Goal: Task Accomplishment & Management: Use online tool/utility

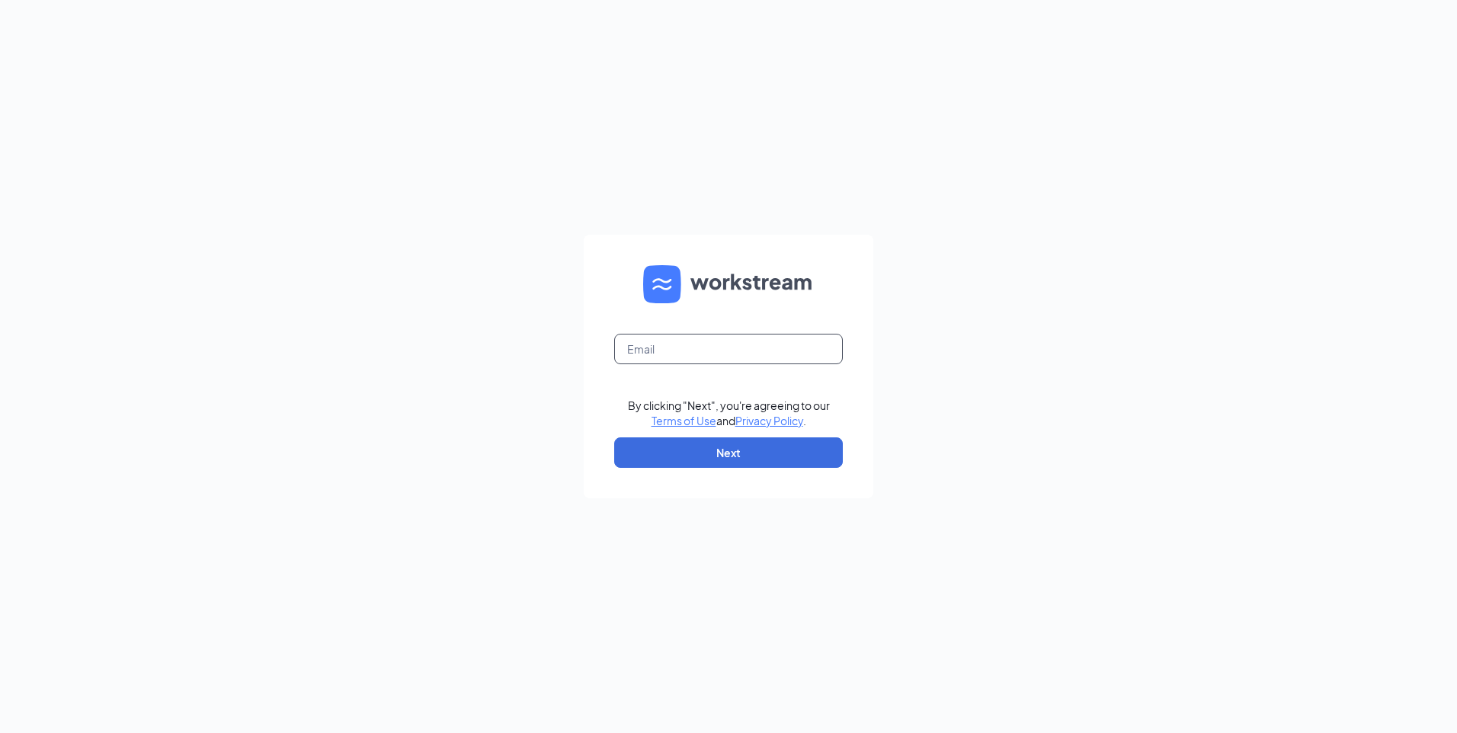
click at [667, 339] on input "text" at bounding box center [728, 349] width 229 height 30
type input "gm206@blendedstar.com"
click at [681, 455] on button "Next" at bounding box center [728, 452] width 229 height 30
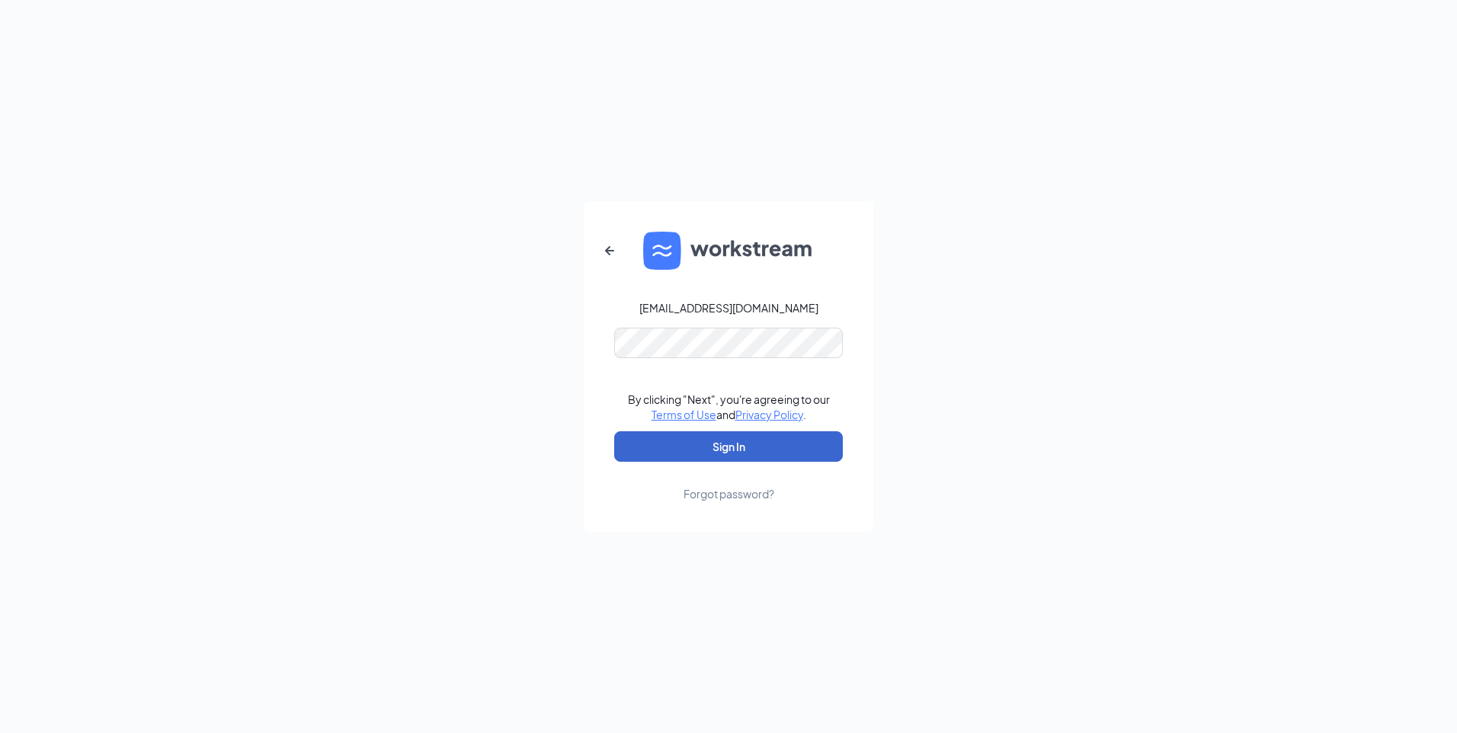
click at [681, 453] on button "Sign In" at bounding box center [728, 446] width 229 height 30
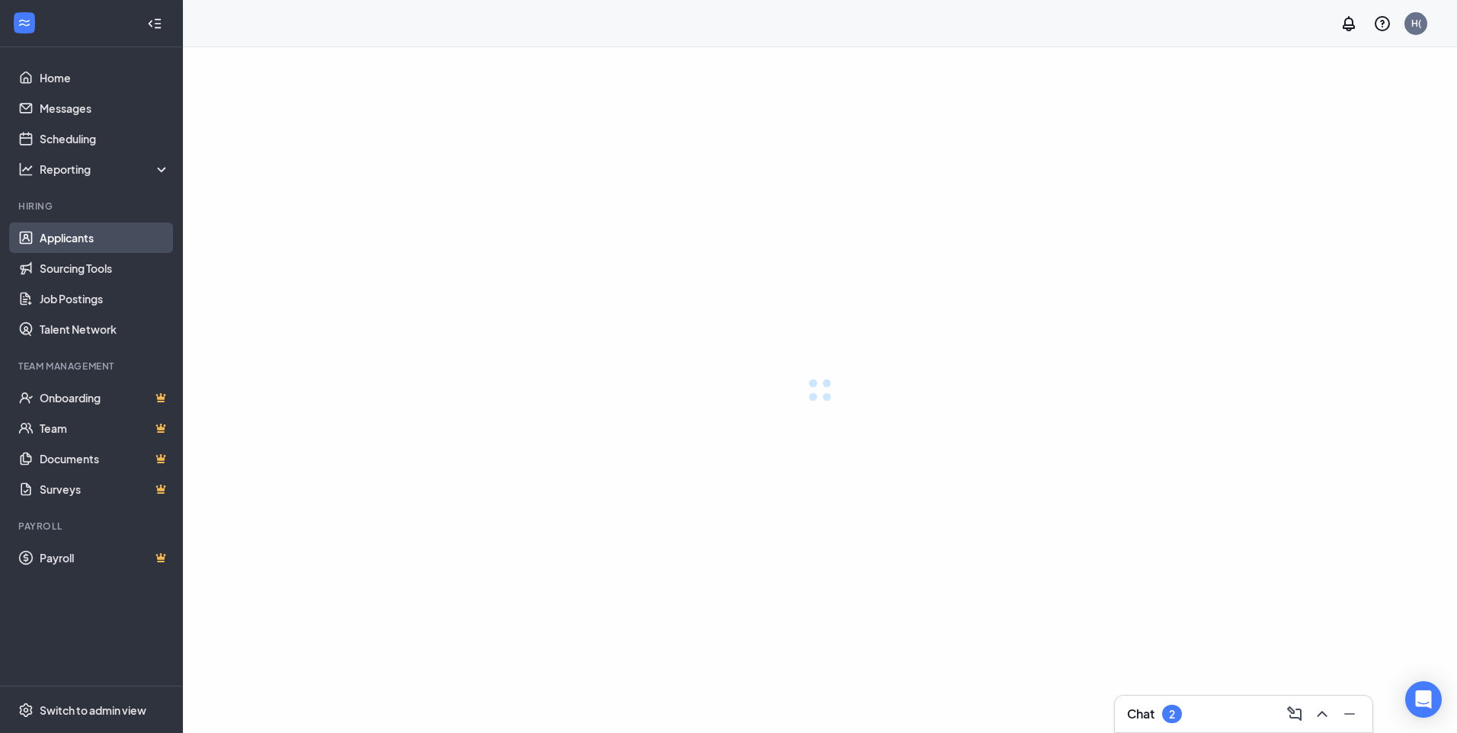
click at [62, 236] on link "Applicants" at bounding box center [105, 238] width 130 height 30
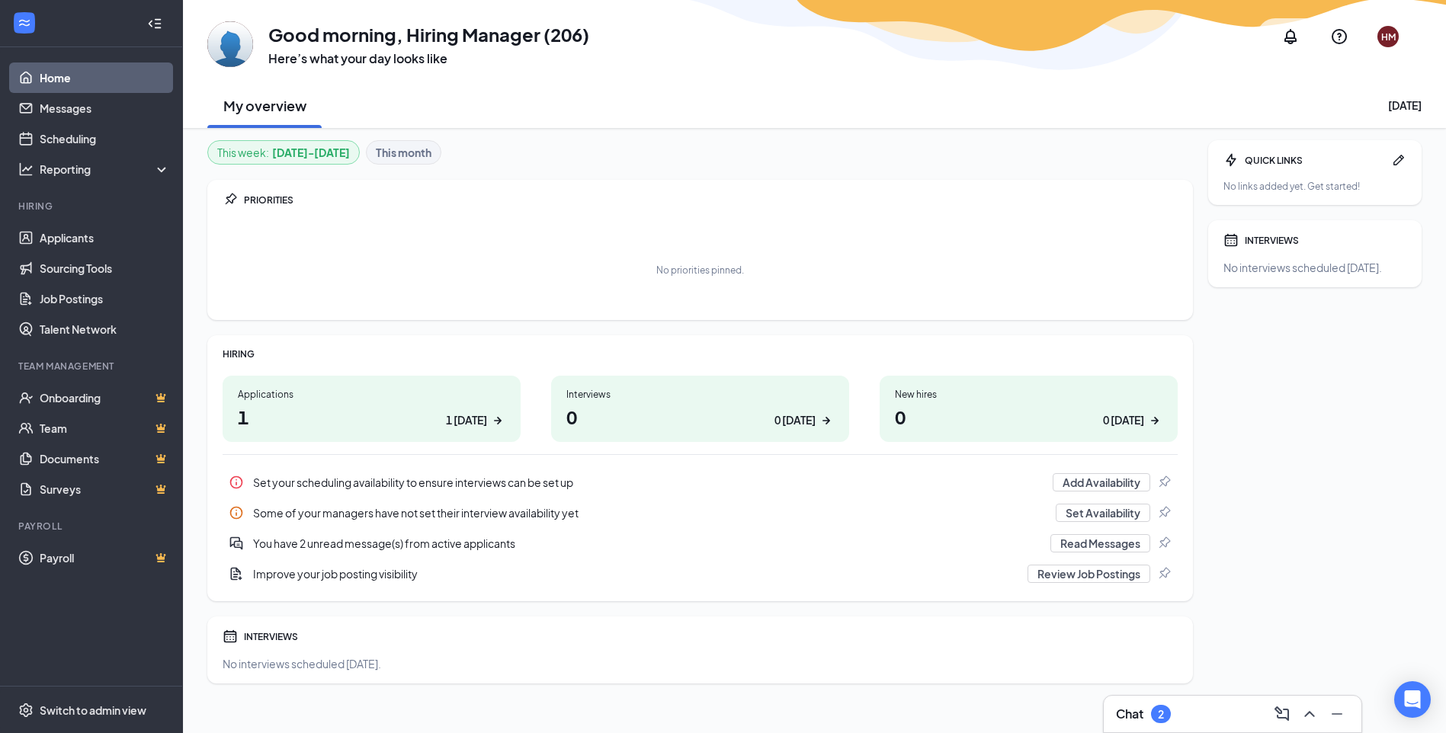
click at [338, 208] on div "PRIORITIES No priorities pinned." at bounding box center [699, 250] width 985 height 140
click at [56, 234] on link "Applicants" at bounding box center [105, 238] width 130 height 30
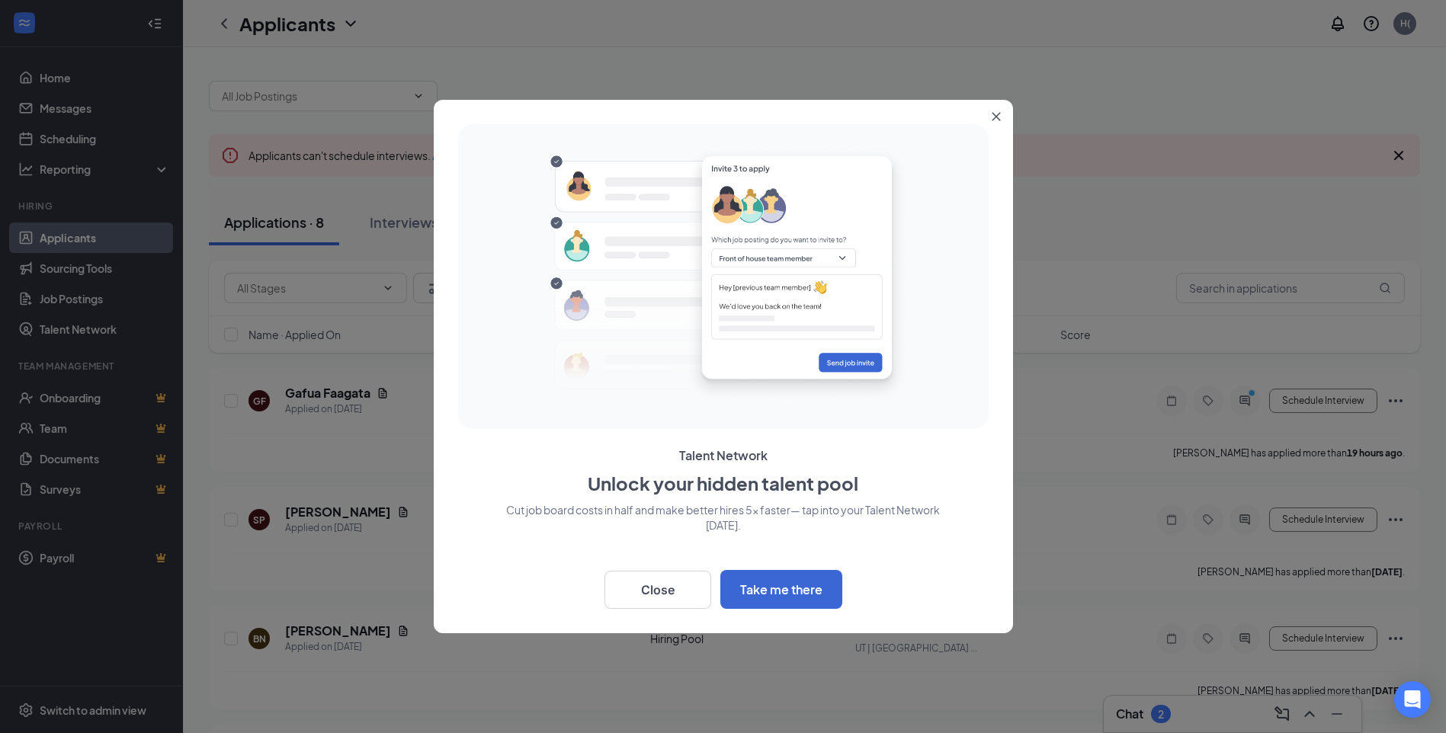
click at [998, 114] on icon "Close" at bounding box center [996, 117] width 8 height 8
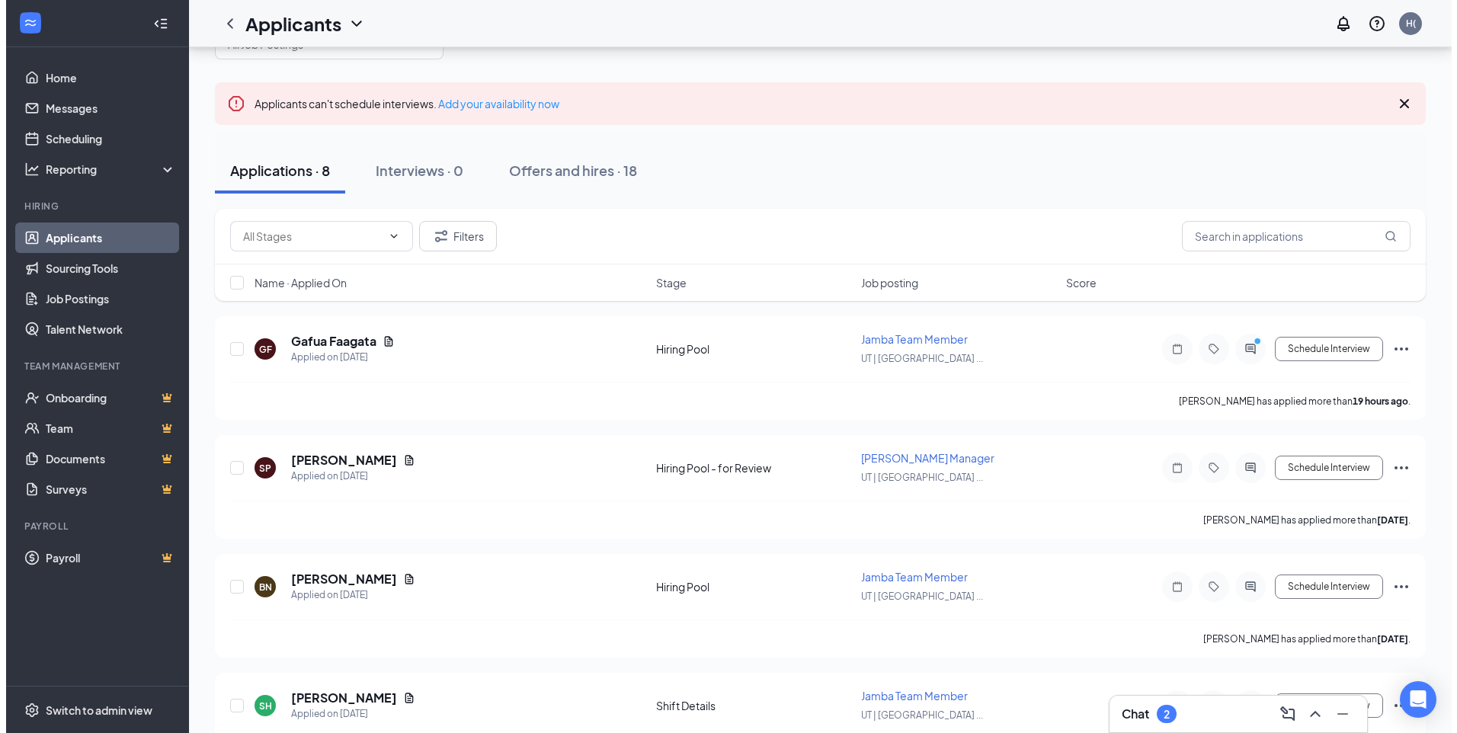
scroll to position [76, 0]
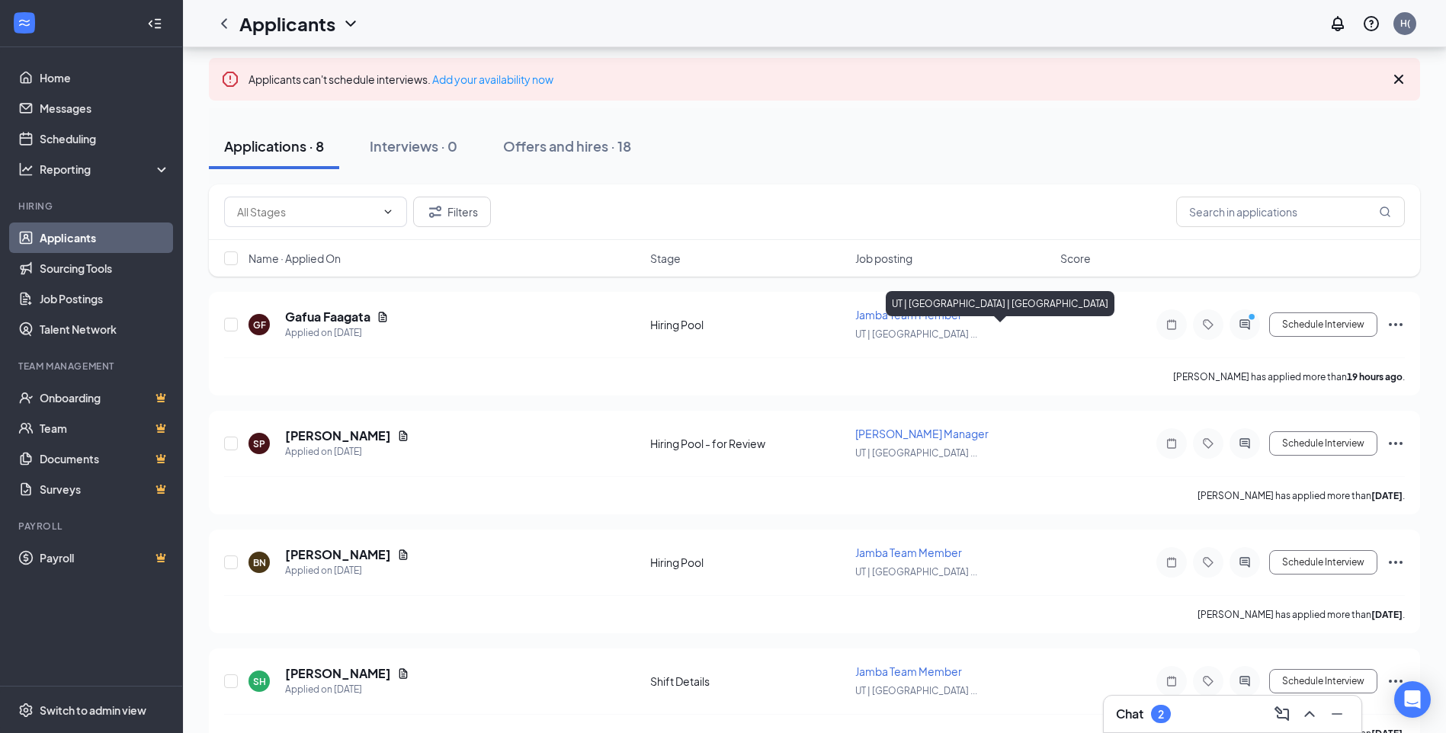
click at [923, 314] on div "UT | [GEOGRAPHIC_DATA] | [GEOGRAPHIC_DATA]" at bounding box center [1000, 303] width 229 height 25
click at [327, 314] on h5 "Gafua Faagata" at bounding box center [327, 317] width 85 height 17
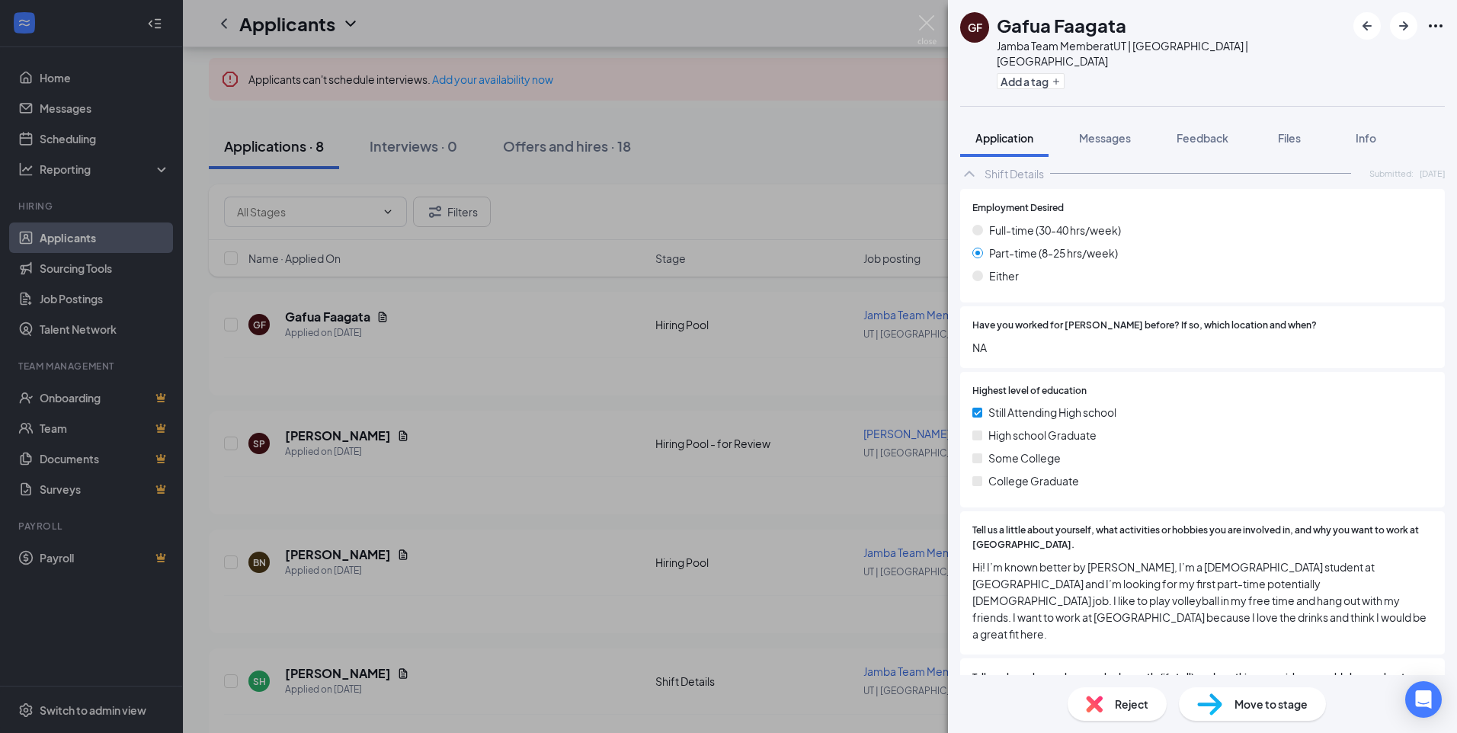
scroll to position [534, 0]
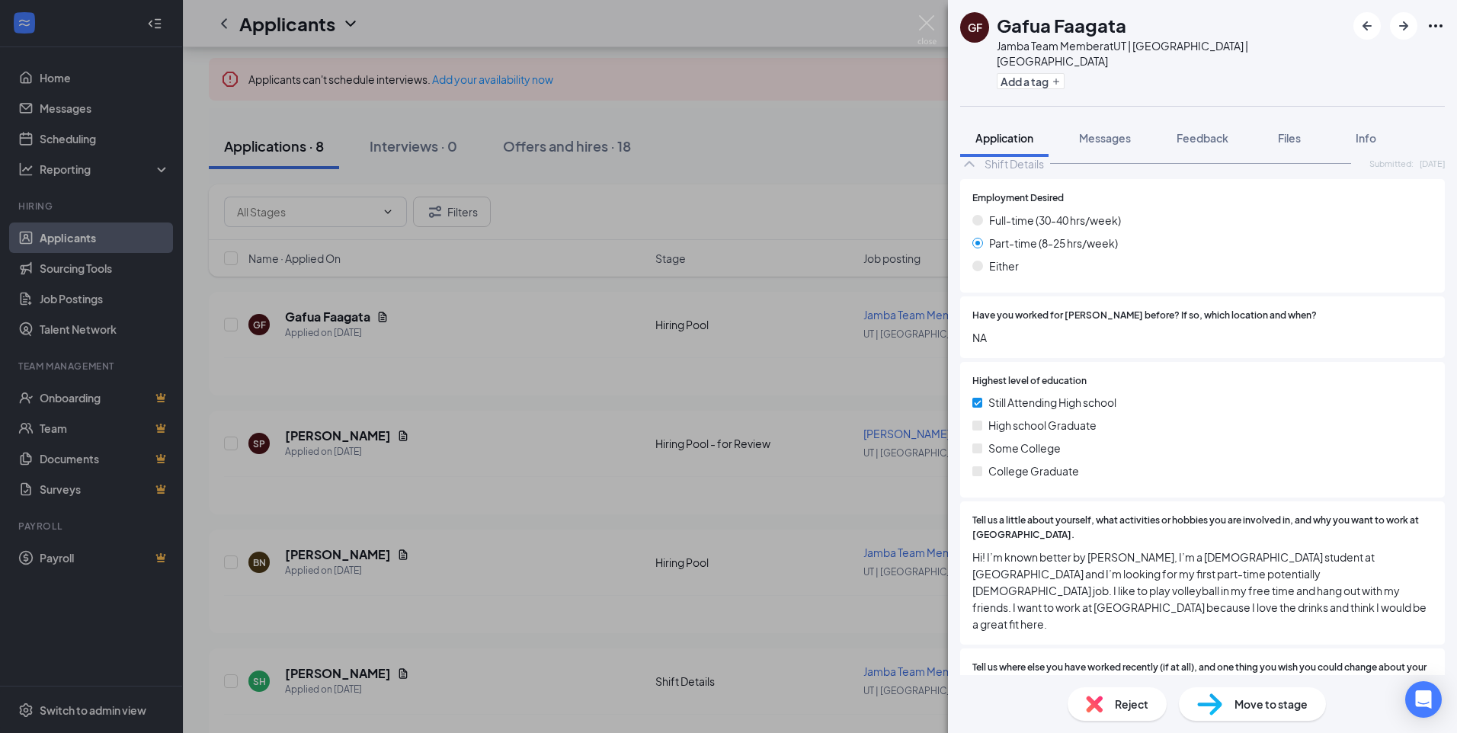
click at [1306, 394] on div "Still Attending High school" at bounding box center [1203, 402] width 460 height 17
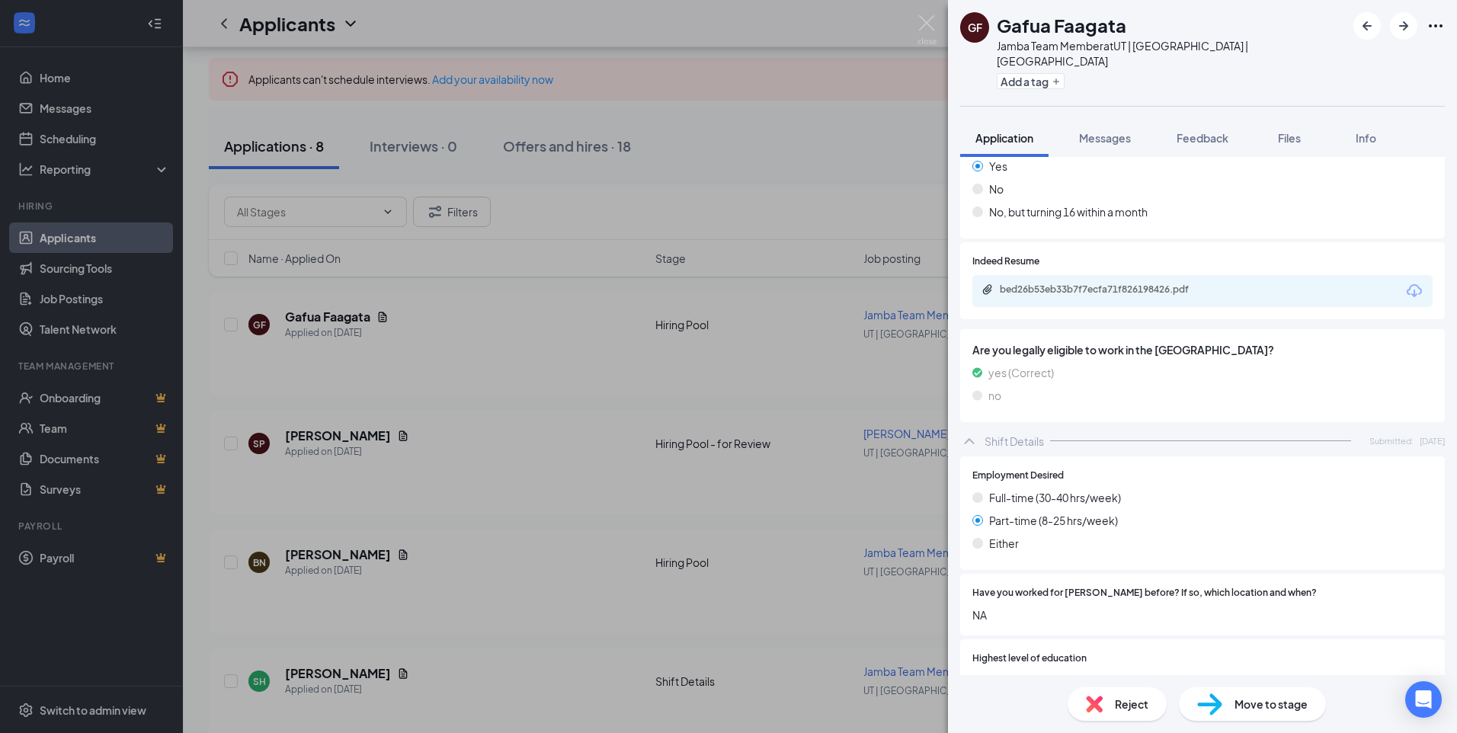
scroll to position [229, 0]
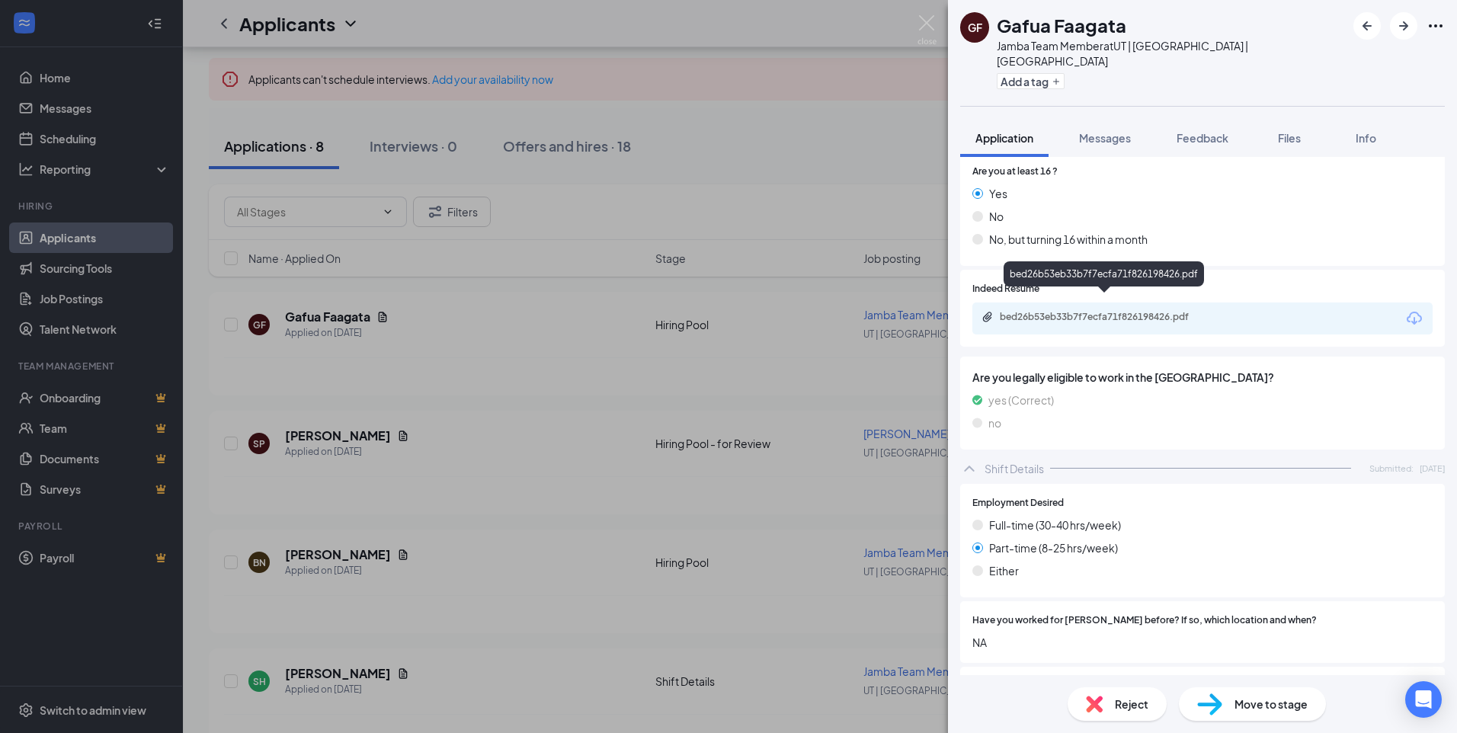
click at [1118, 303] on div "bed26b53eb33b7f7ecfa71f826198426.pdf" at bounding box center [1203, 319] width 460 height 32
click at [1181, 311] on div "bed26b53eb33b7f7ecfa71f826198426.pdf" at bounding box center [1106, 317] width 213 height 12
click at [1188, 311] on div "bed26b53eb33b7f7ecfa71f826198426.pdf" at bounding box center [1106, 317] width 213 height 12
click at [319, 434] on div "GF Gafua Faagata Jamba Team Member at [GEOGRAPHIC_DATA] | [GEOGRAPHIC_DATA] | B…" at bounding box center [728, 366] width 1457 height 733
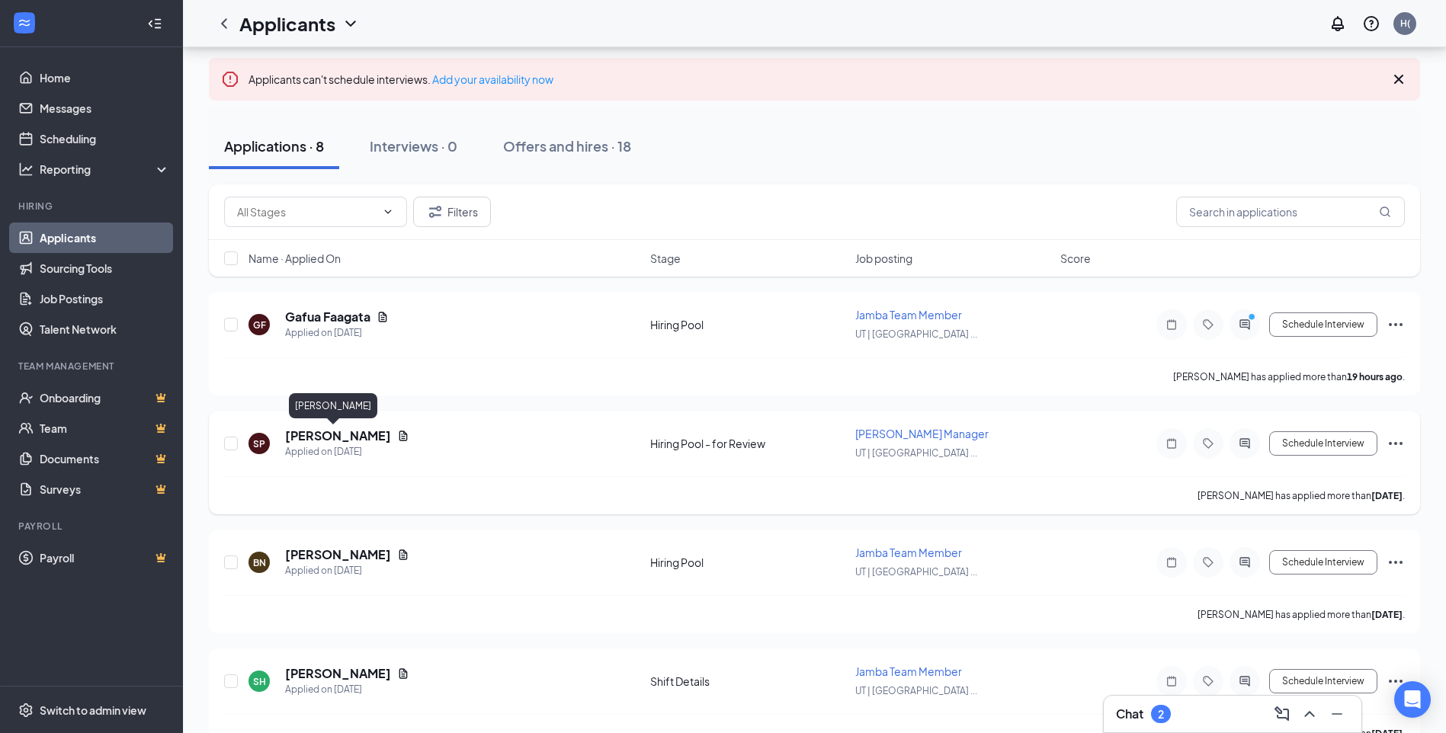
click at [339, 433] on h5 "[PERSON_NAME]" at bounding box center [338, 436] width 106 height 17
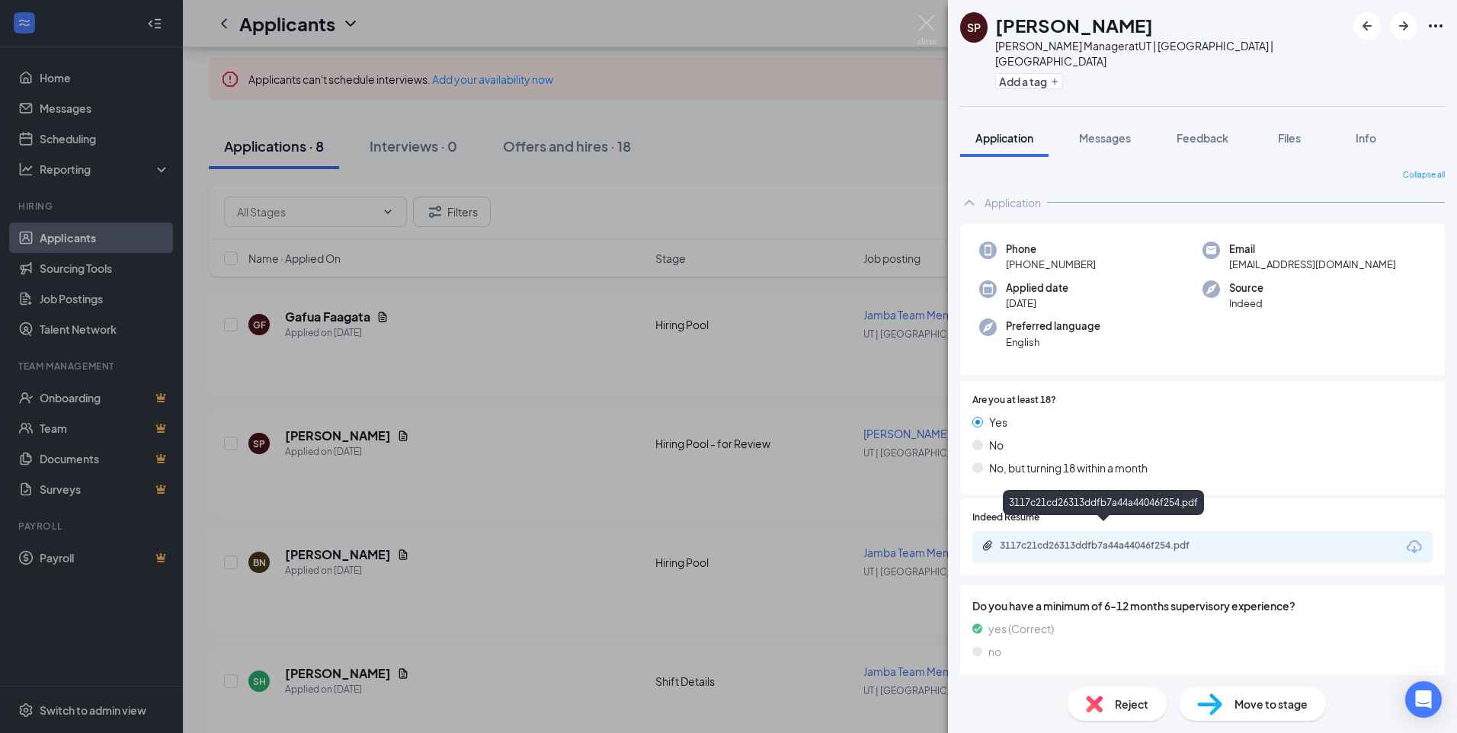
click at [1053, 540] on div "3117c21cd26313ddfb7a44a44046f254.pdf" at bounding box center [1106, 546] width 213 height 12
click at [545, 383] on div "SP [PERSON_NAME] [PERSON_NAME] Manager at [GEOGRAPHIC_DATA] | [GEOGRAPHIC_DATA]…" at bounding box center [728, 366] width 1457 height 733
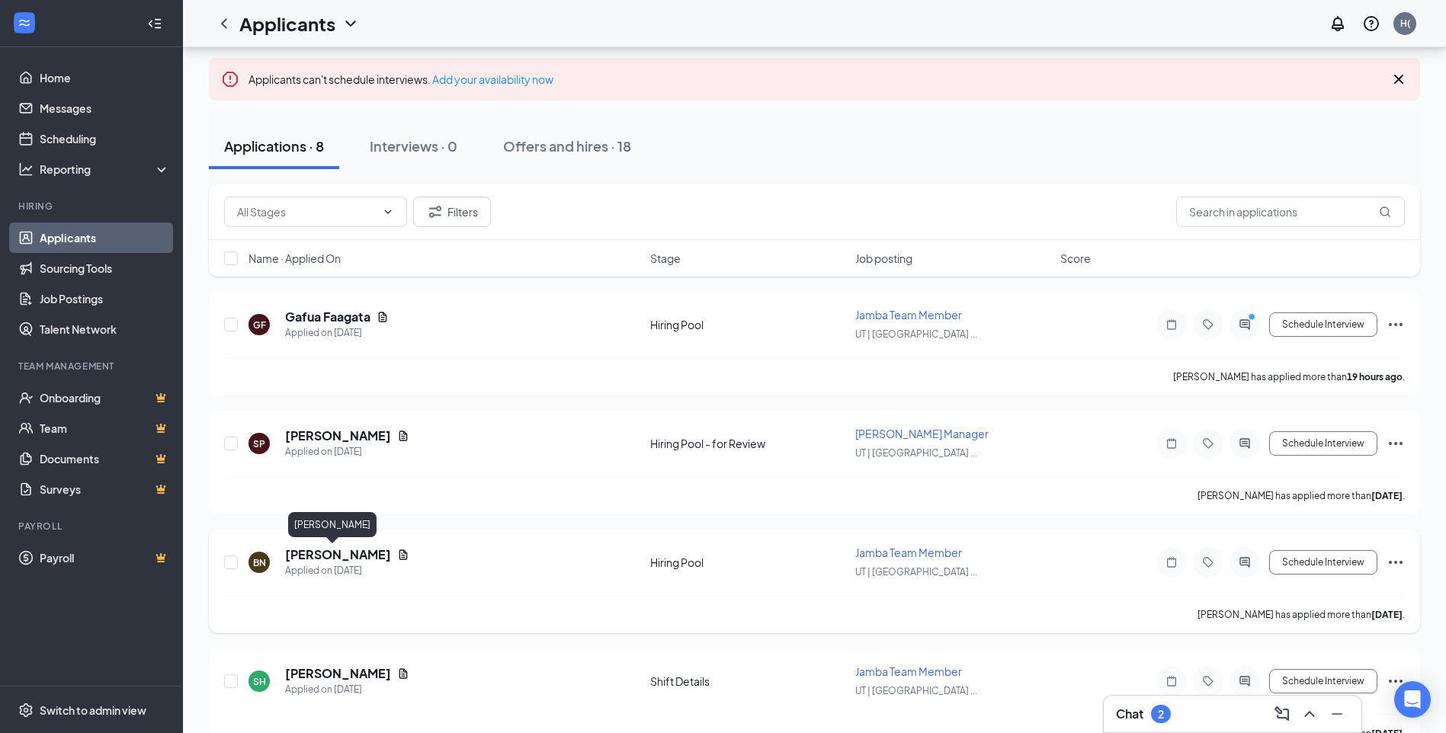
click at [317, 554] on h5 "[PERSON_NAME]" at bounding box center [338, 554] width 106 height 17
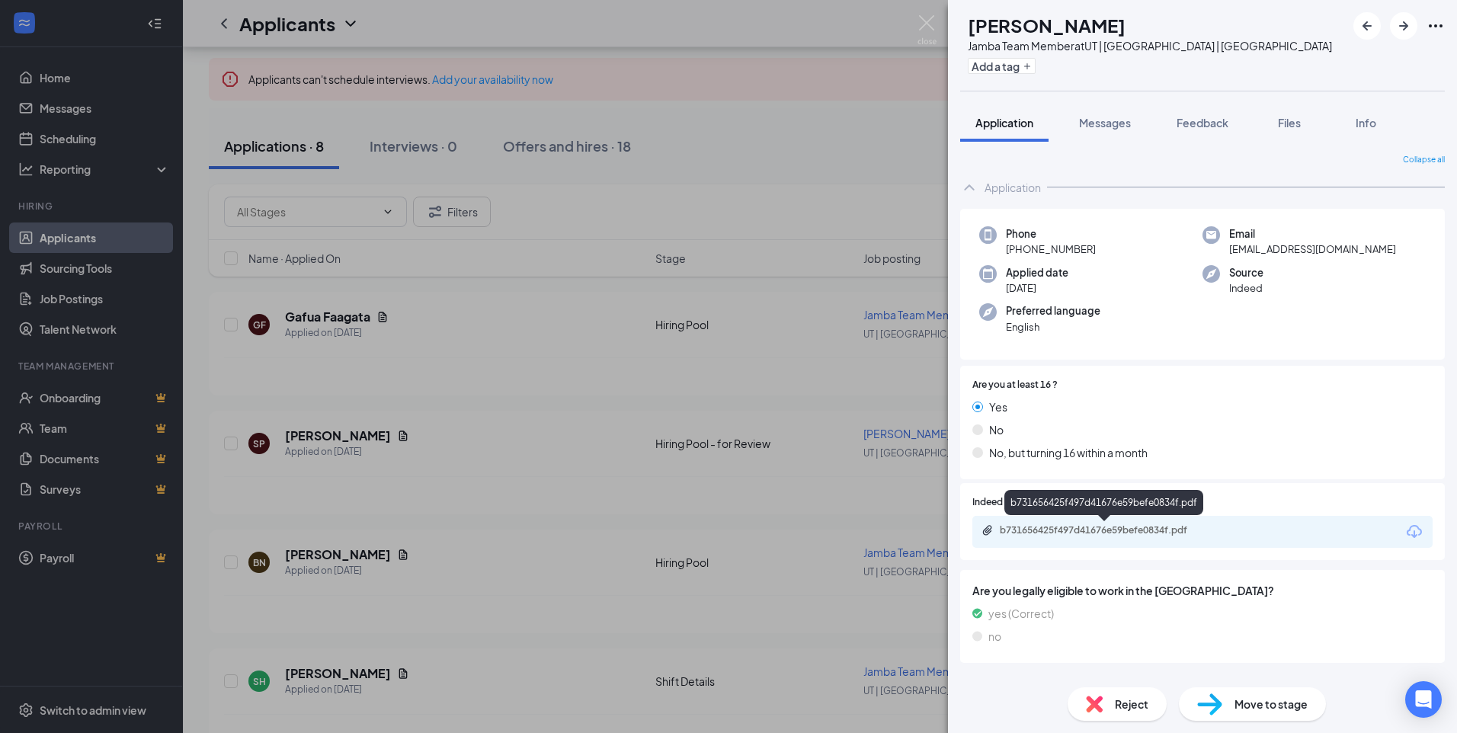
click at [1114, 533] on div "b731656425f497d41676e59befe0834f.pdf" at bounding box center [1106, 530] width 213 height 12
click at [525, 507] on div "BN [PERSON_NAME] Jamba Team Member at [GEOGRAPHIC_DATA] | [GEOGRAPHIC_DATA] | B…" at bounding box center [728, 366] width 1457 height 733
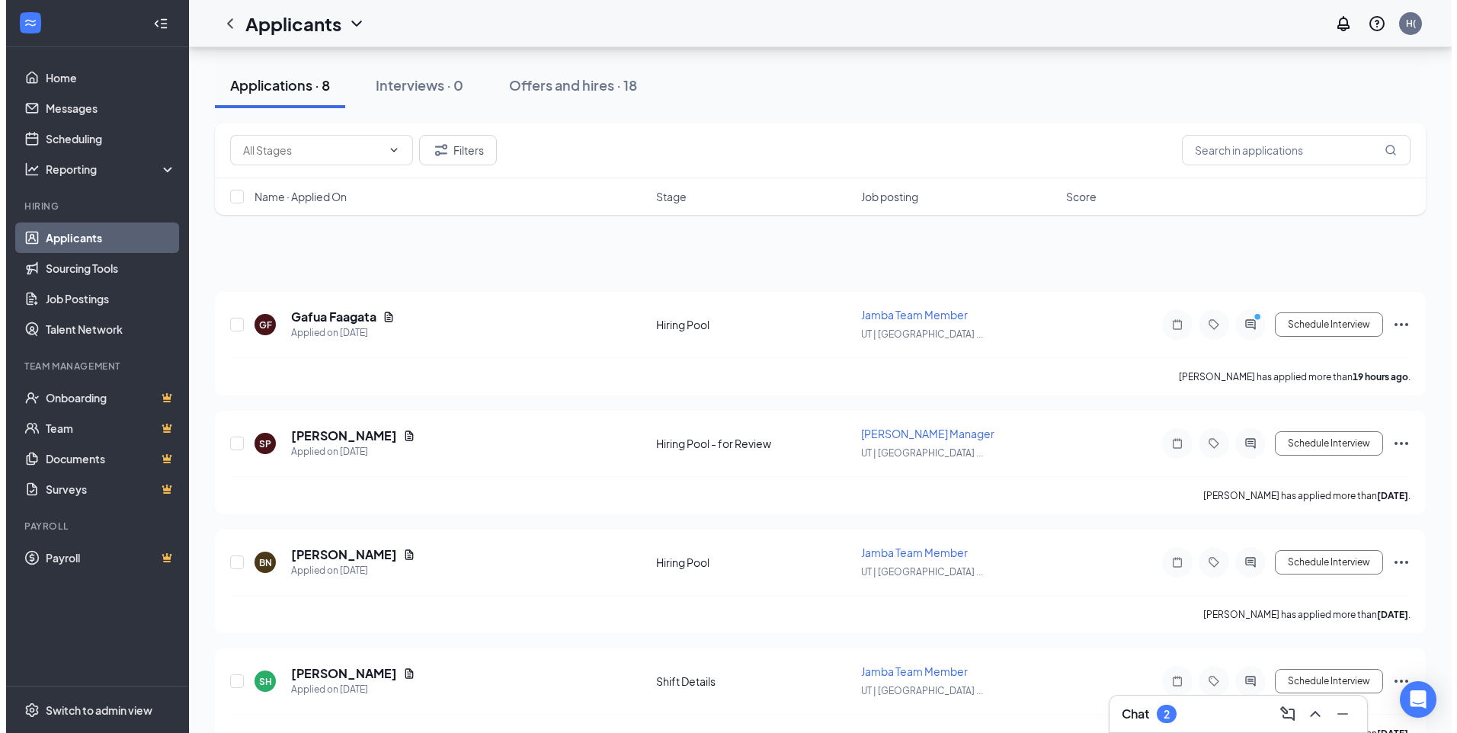
scroll to position [305, 0]
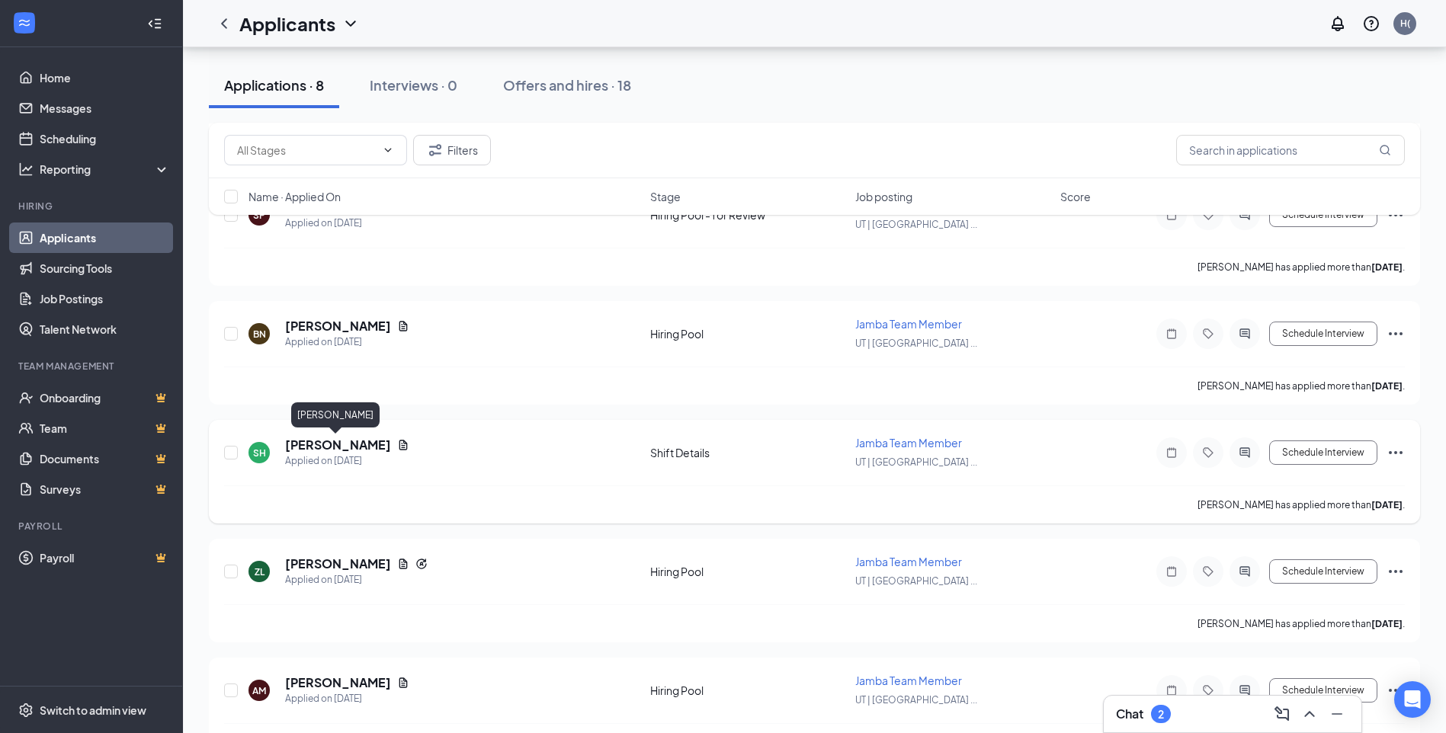
click at [359, 443] on h5 "[PERSON_NAME]" at bounding box center [338, 445] width 106 height 17
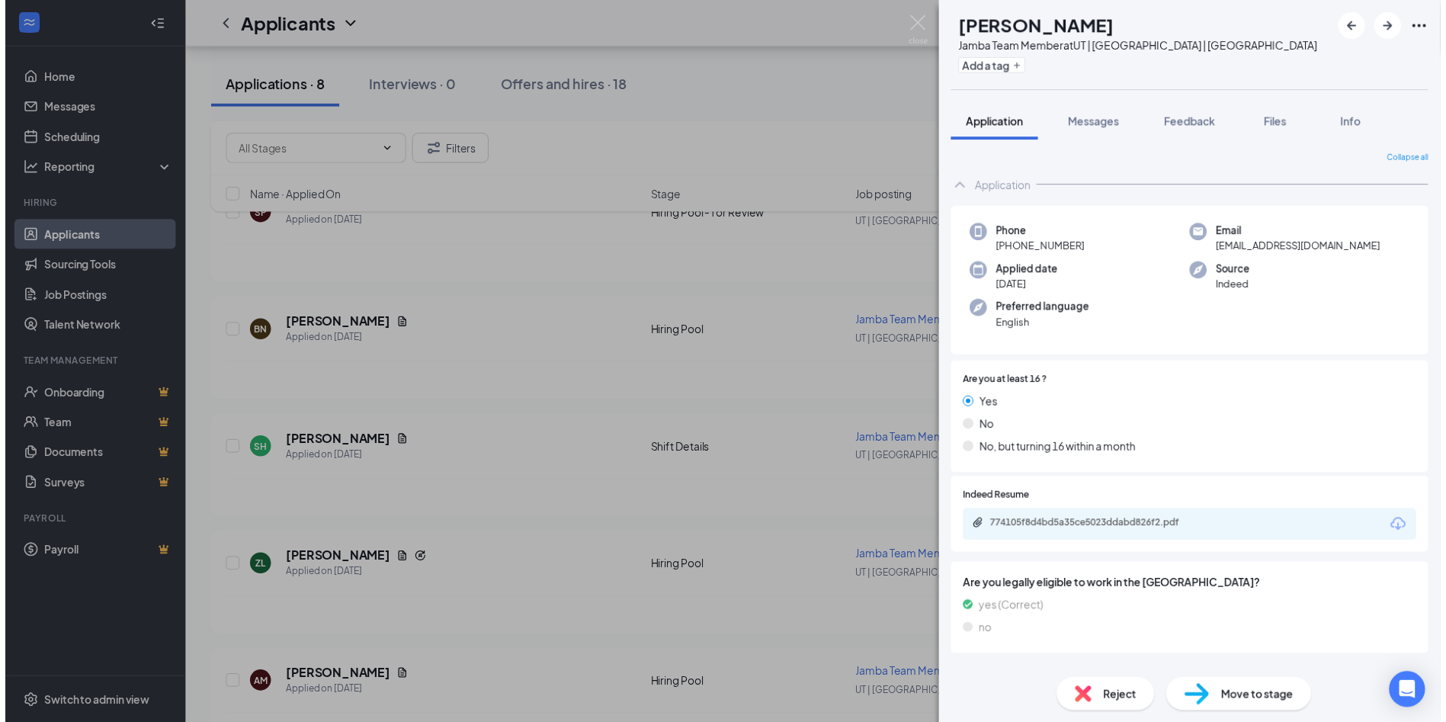
scroll to position [22, 0]
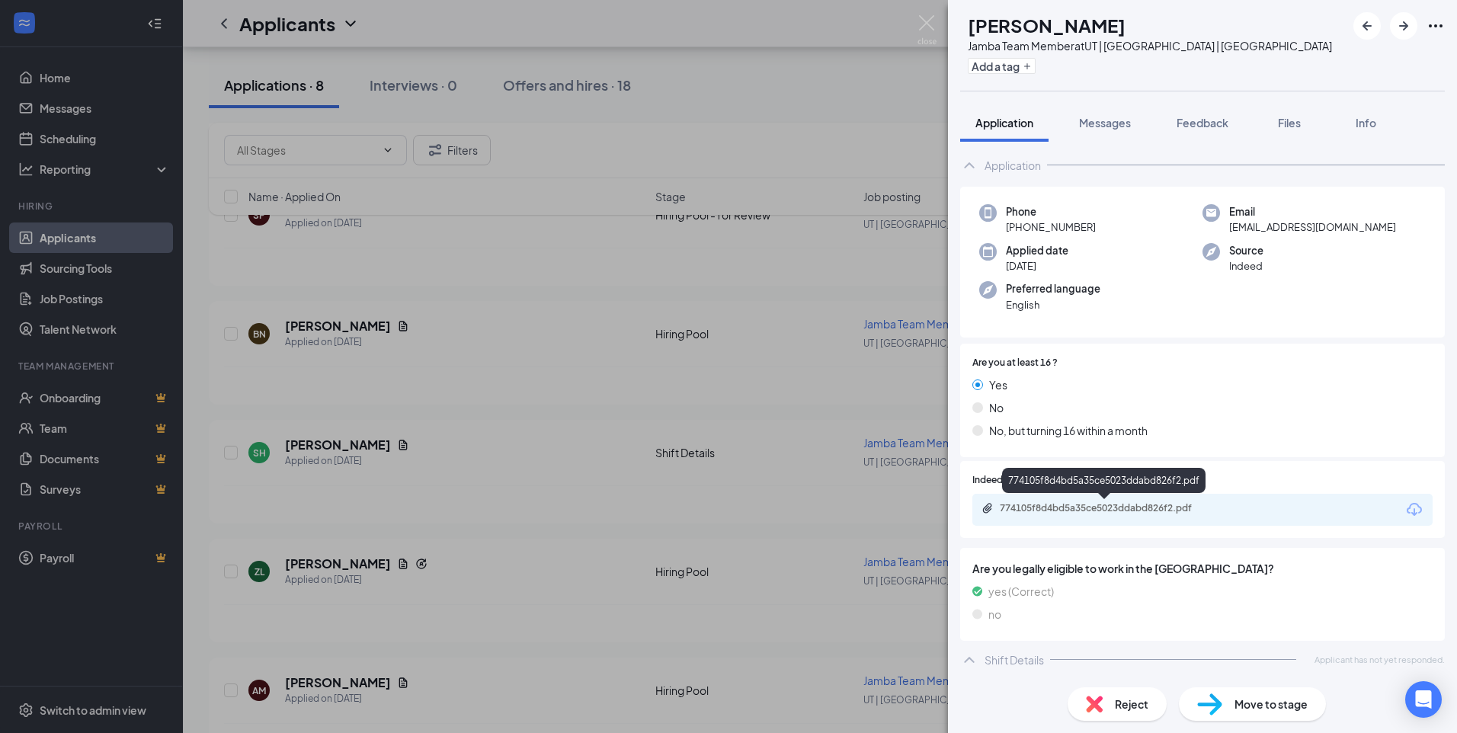
click at [1037, 509] on div "774105f8d4bd5a35ce5023ddabd826f2.pdf" at bounding box center [1106, 508] width 213 height 12
click at [328, 570] on div "SH [PERSON_NAME] Jamba Team Member at [GEOGRAPHIC_DATA] | [GEOGRAPHIC_DATA] | B…" at bounding box center [728, 366] width 1457 height 733
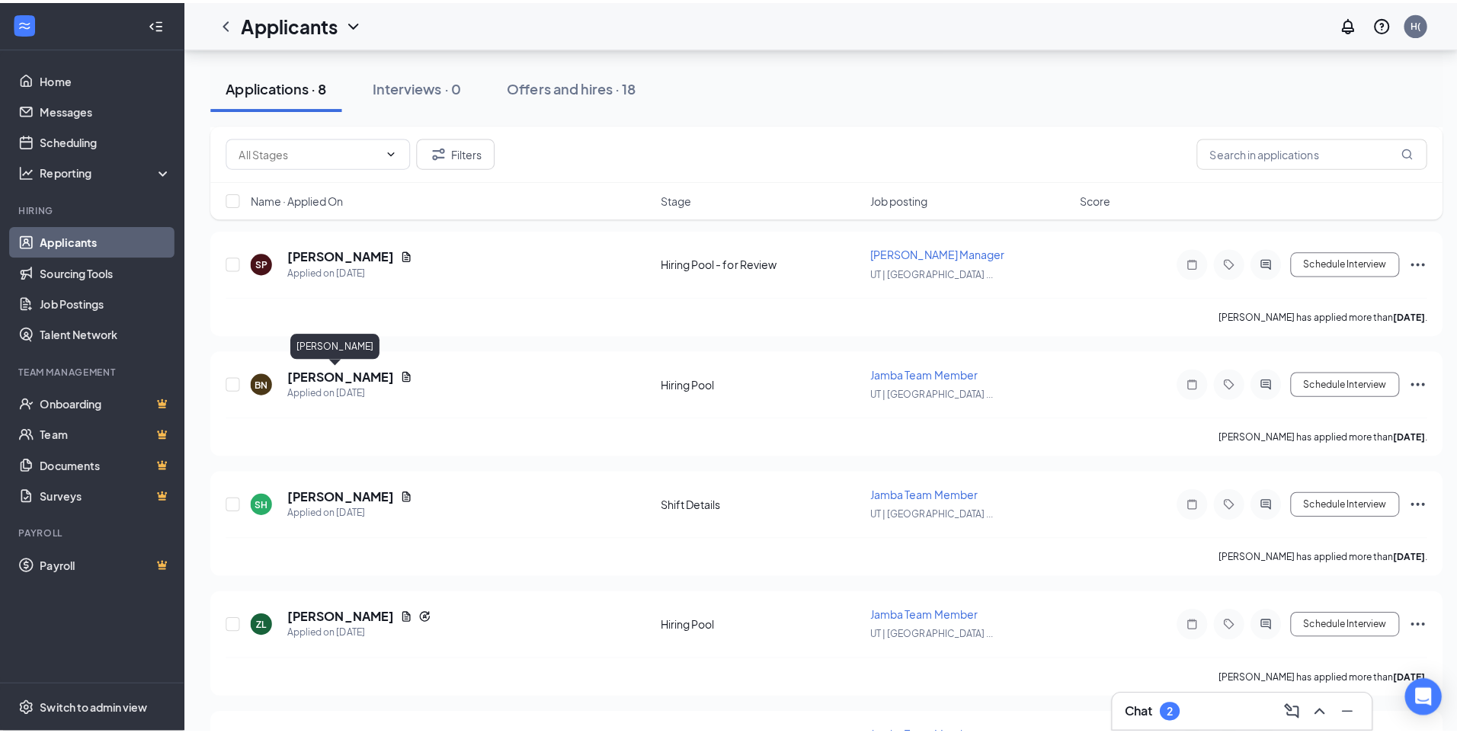
scroll to position [152, 0]
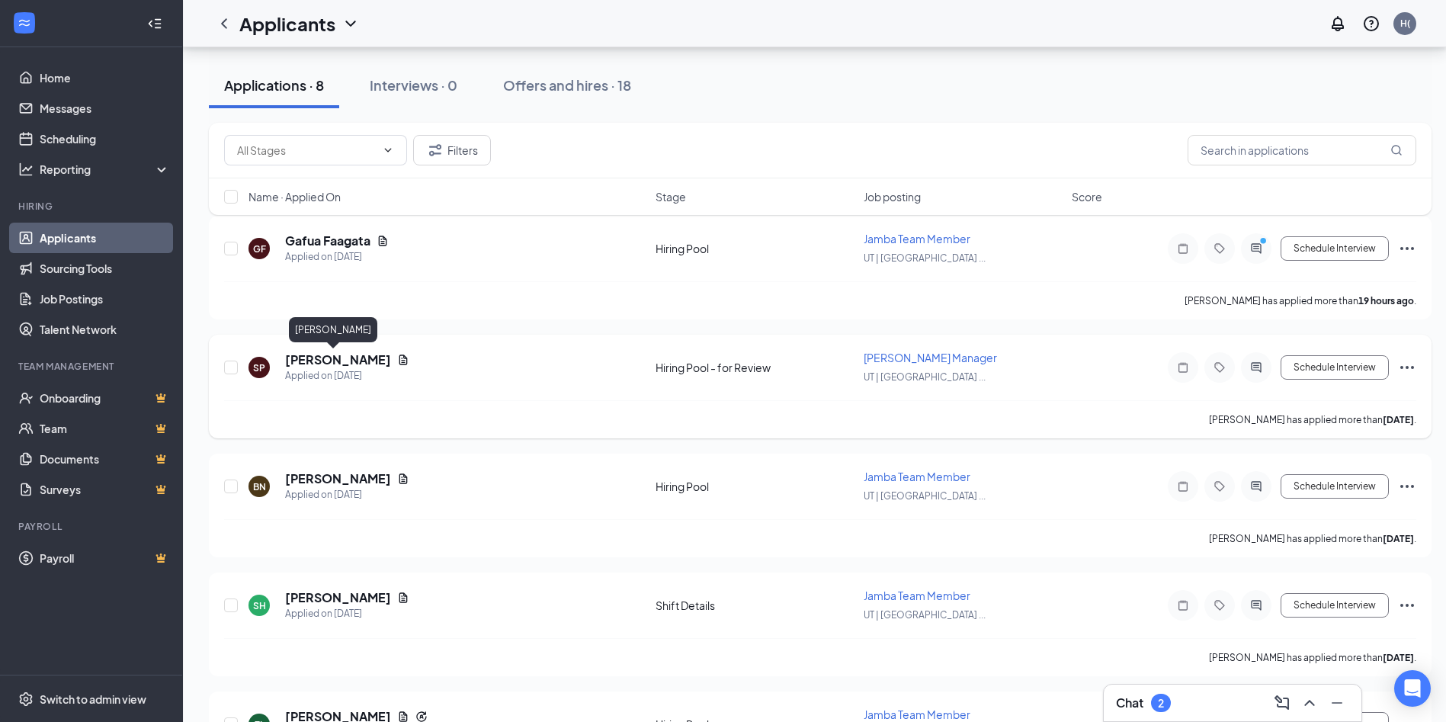
drag, startPoint x: 307, startPoint y: 362, endPoint x: 318, endPoint y: 367, distance: 11.9
click at [307, 361] on h5 "[PERSON_NAME]" at bounding box center [338, 359] width 106 height 17
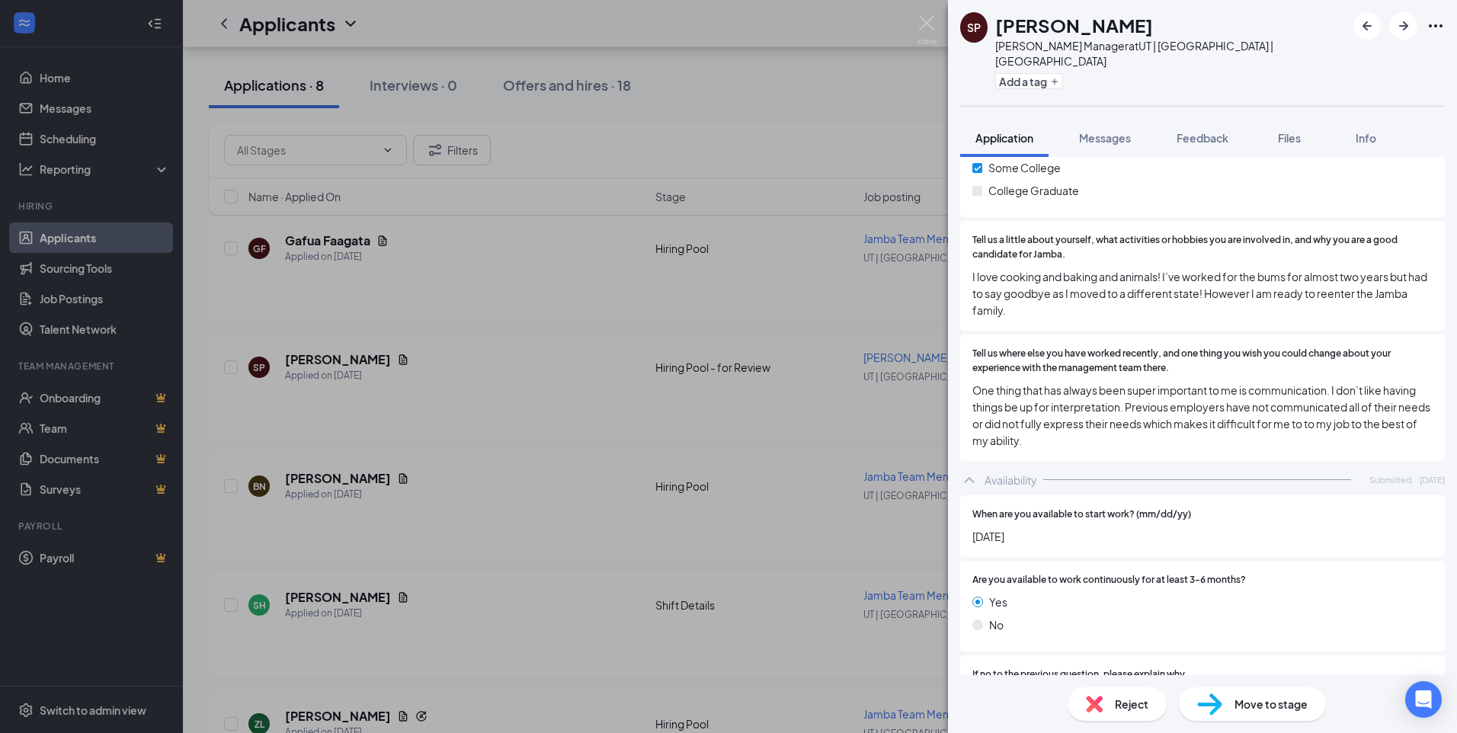
scroll to position [1155, 0]
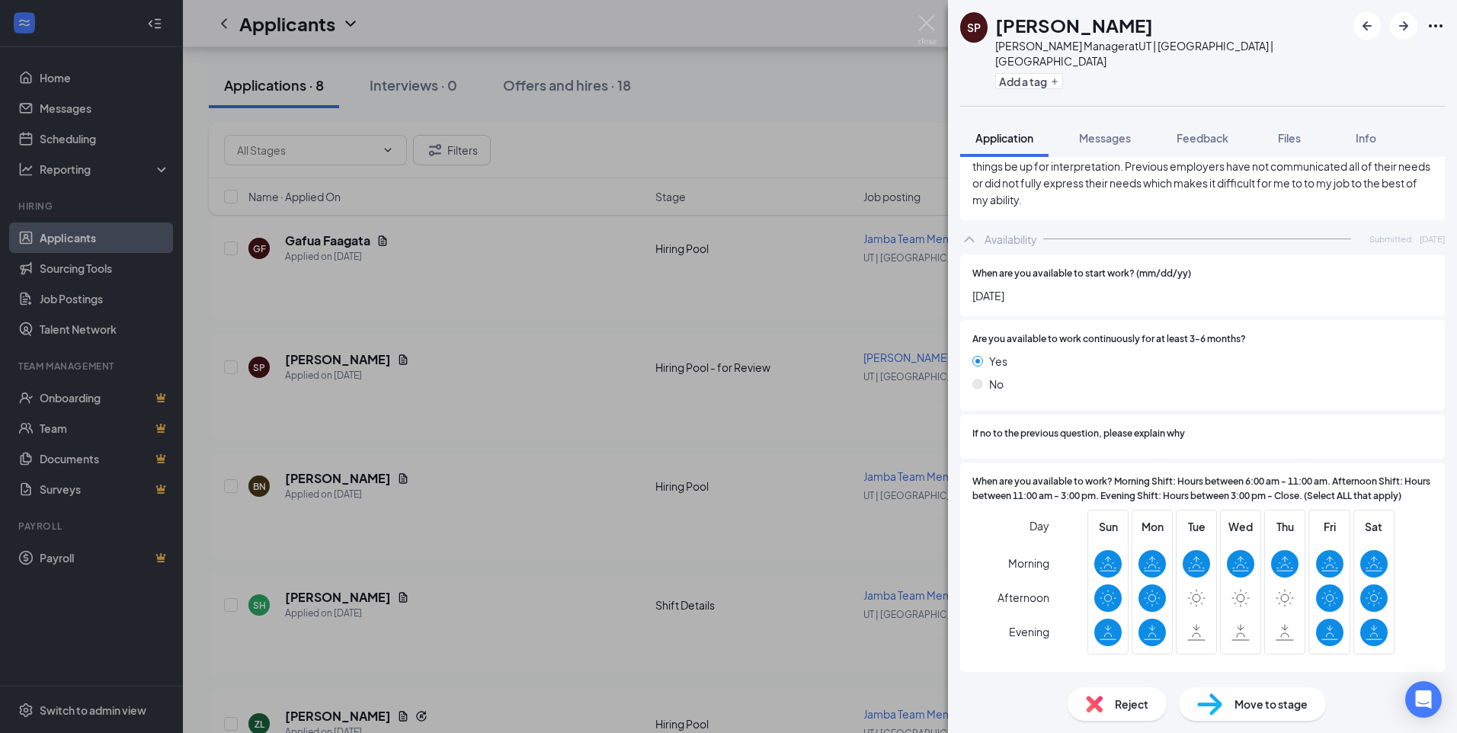
click at [351, 244] on div "SP [PERSON_NAME] [PERSON_NAME] Manager at [GEOGRAPHIC_DATA] | [GEOGRAPHIC_DATA]…" at bounding box center [728, 366] width 1457 height 733
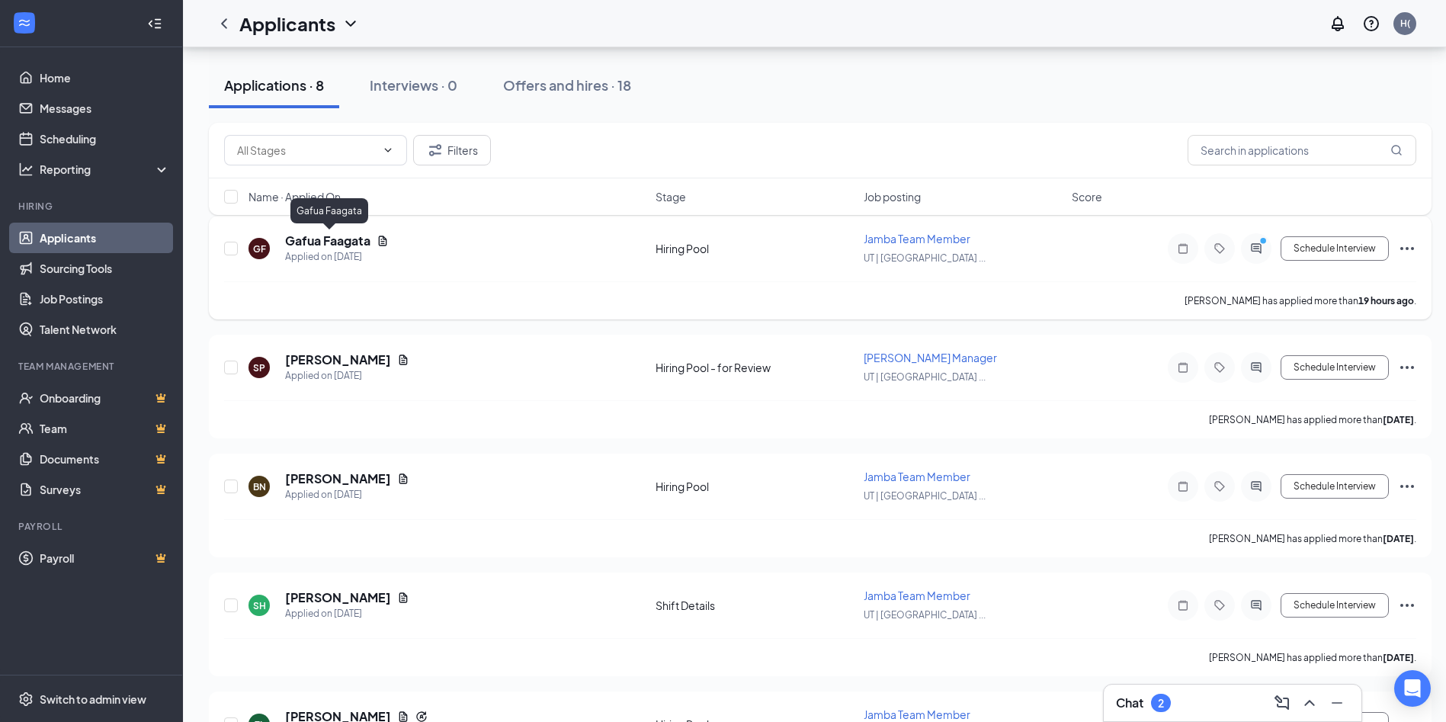
click at [355, 237] on h5 "Gafua Faagata" at bounding box center [327, 240] width 85 height 17
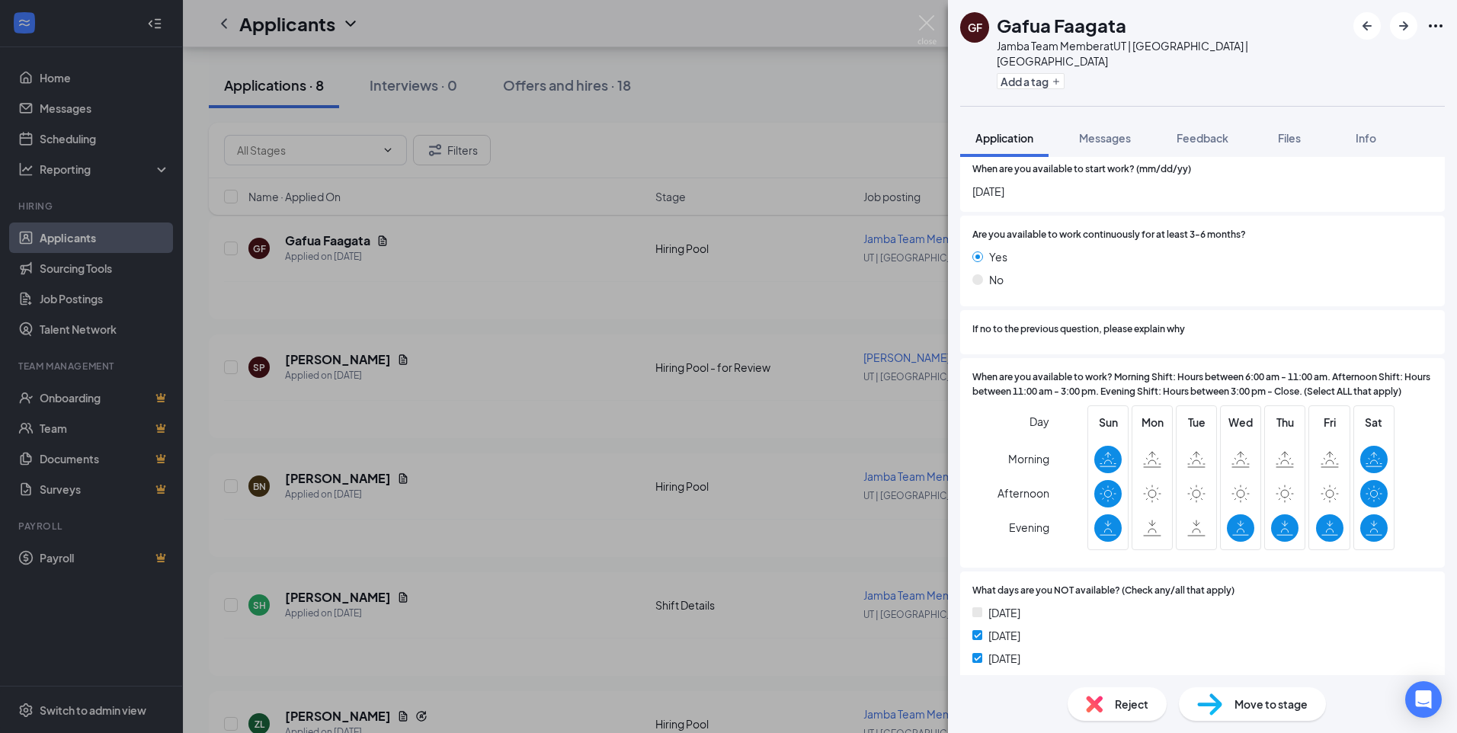
scroll to position [1143, 0]
drag, startPoint x: 603, startPoint y: 208, endPoint x: 544, endPoint y: 263, distance: 80.3
click at [603, 209] on div "GF Gafua Faagata Jamba Team Member at [GEOGRAPHIC_DATA] | [GEOGRAPHIC_DATA] | B…" at bounding box center [728, 366] width 1457 height 733
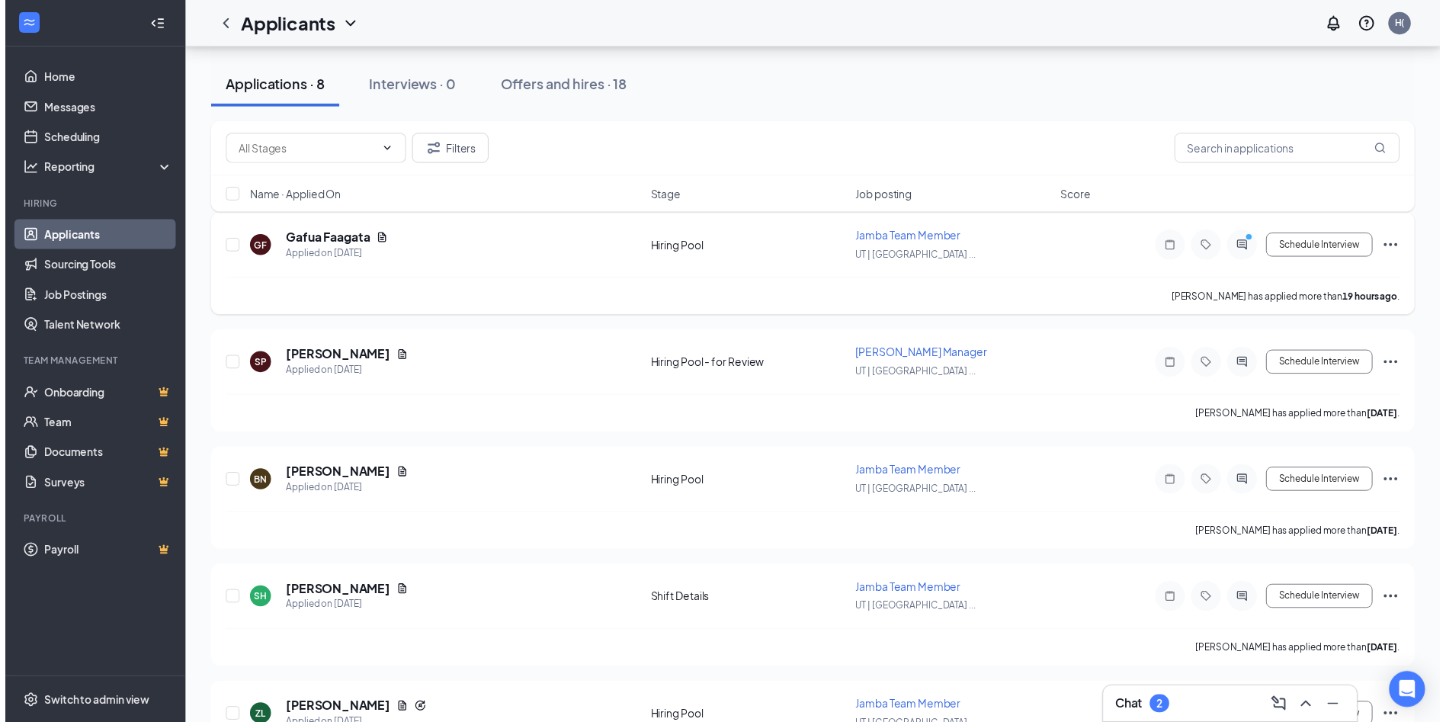
scroll to position [534, 0]
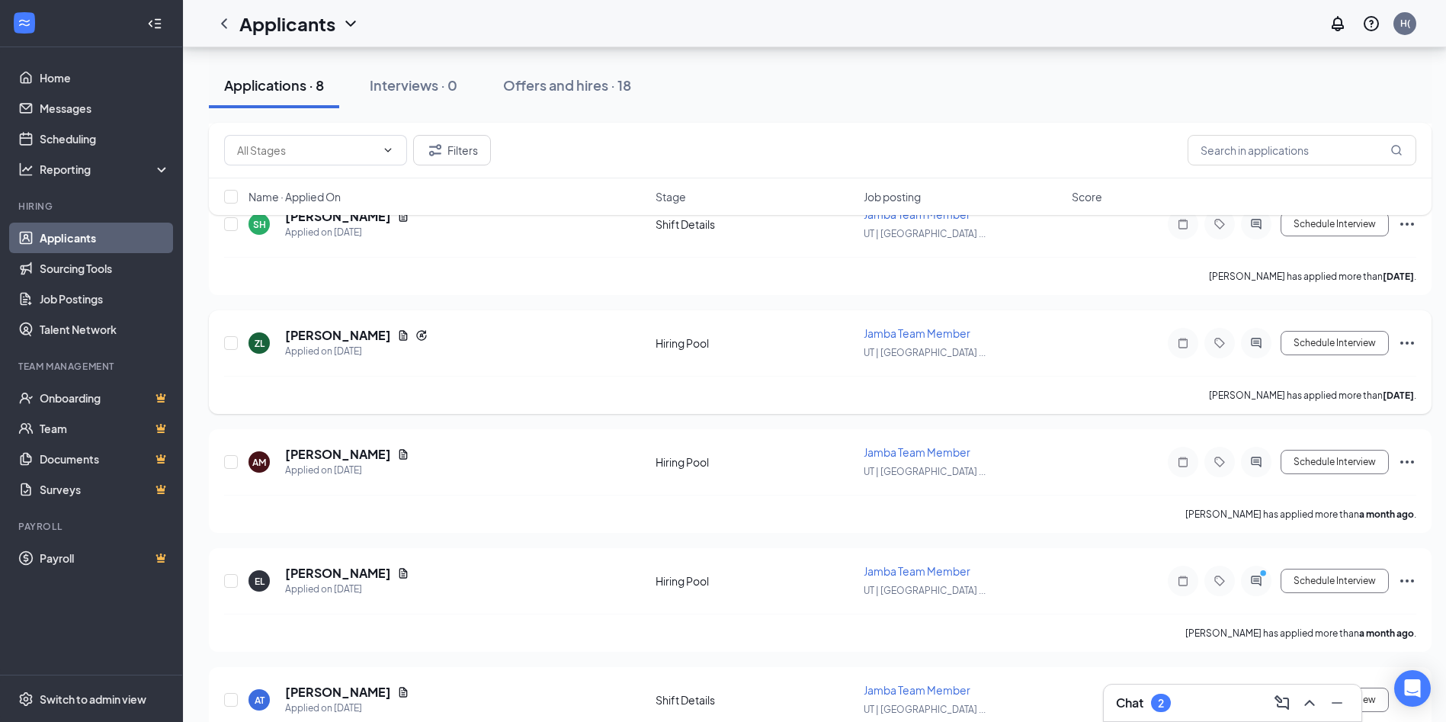
click at [901, 332] on span "Jamba Team Member" at bounding box center [917, 333] width 107 height 14
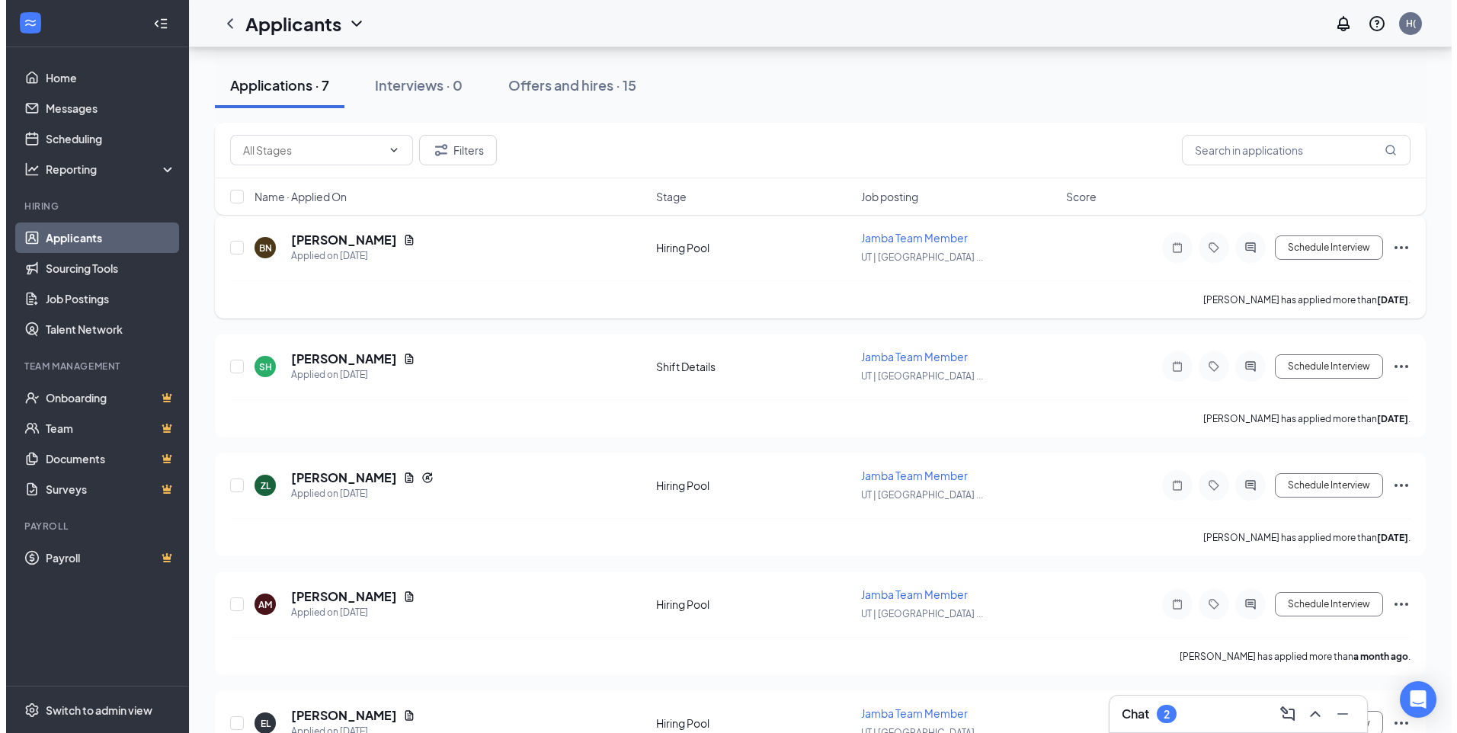
scroll to position [305, 0]
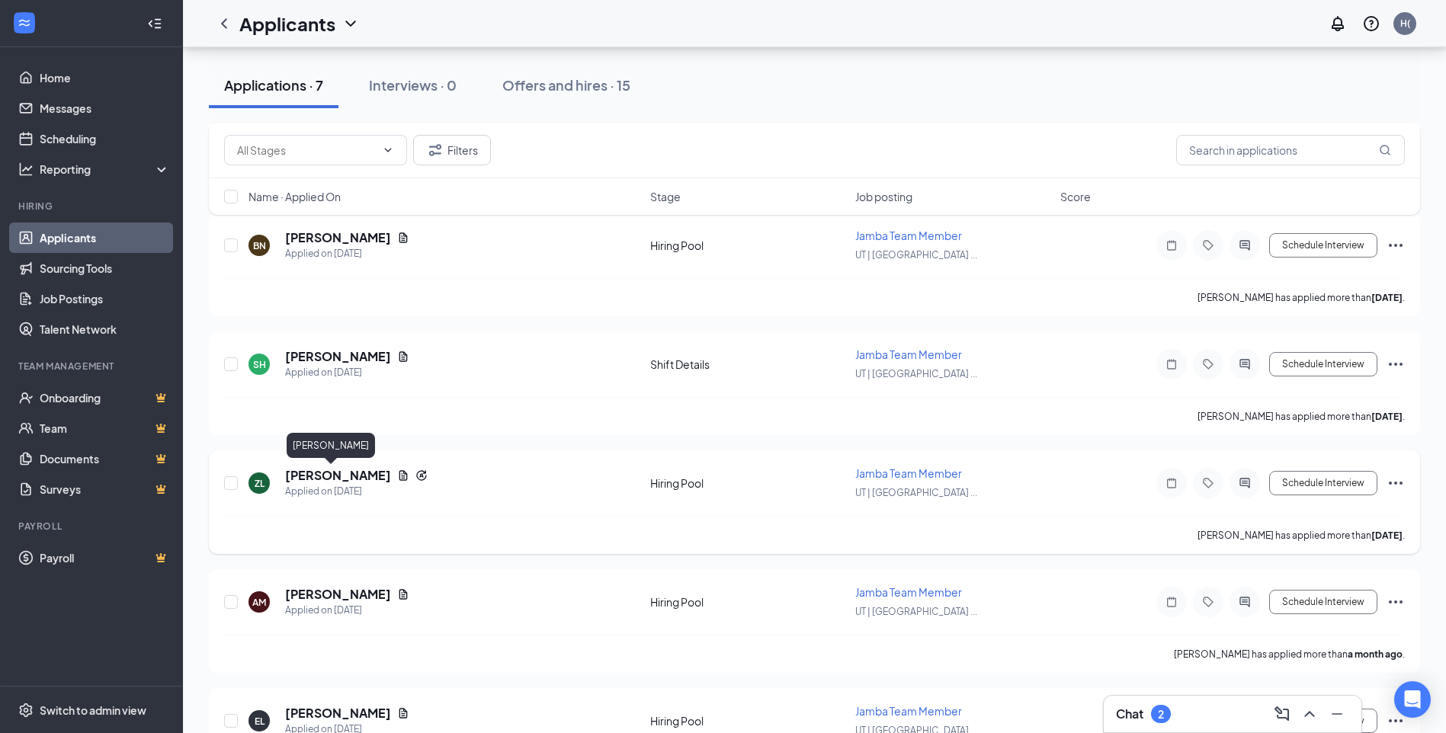
click at [322, 475] on h5 "[PERSON_NAME]" at bounding box center [338, 475] width 106 height 17
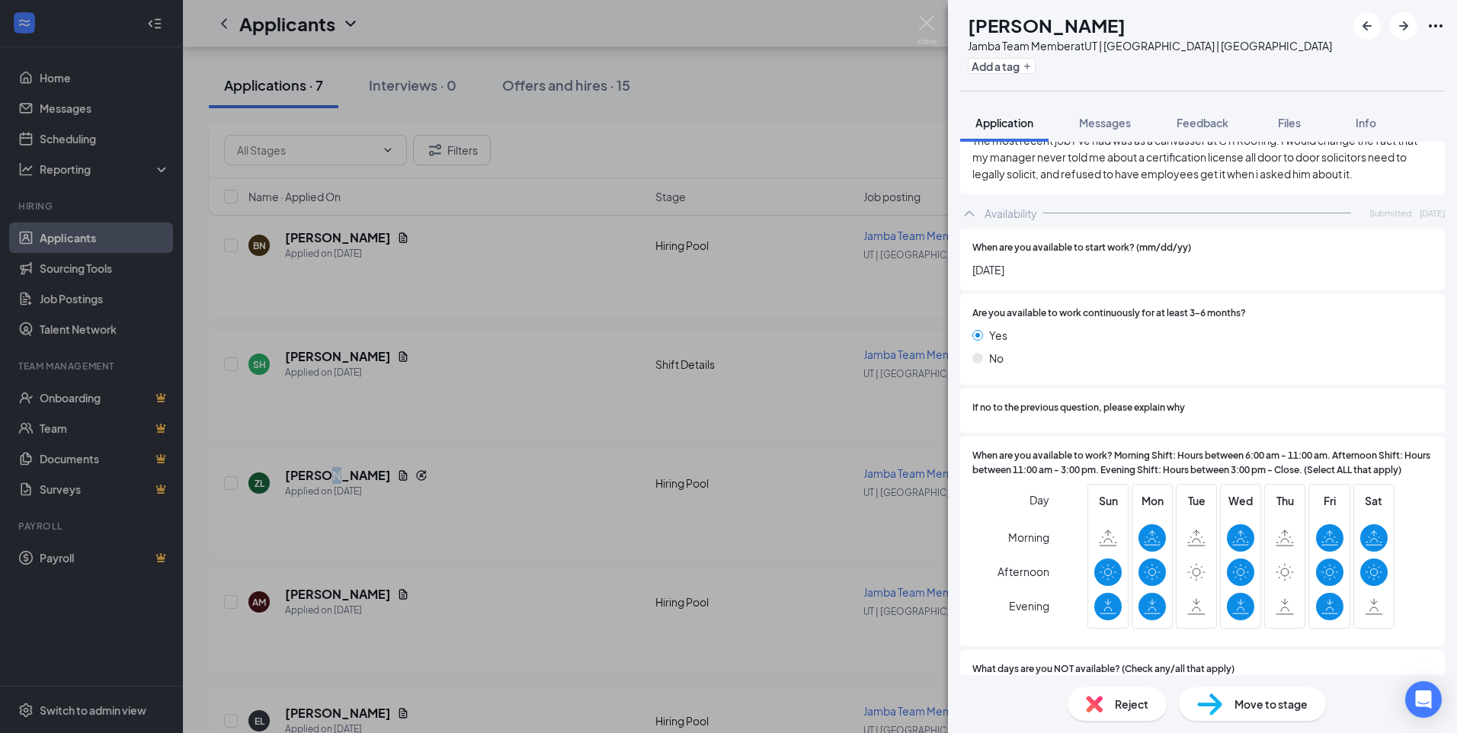
scroll to position [1143, 0]
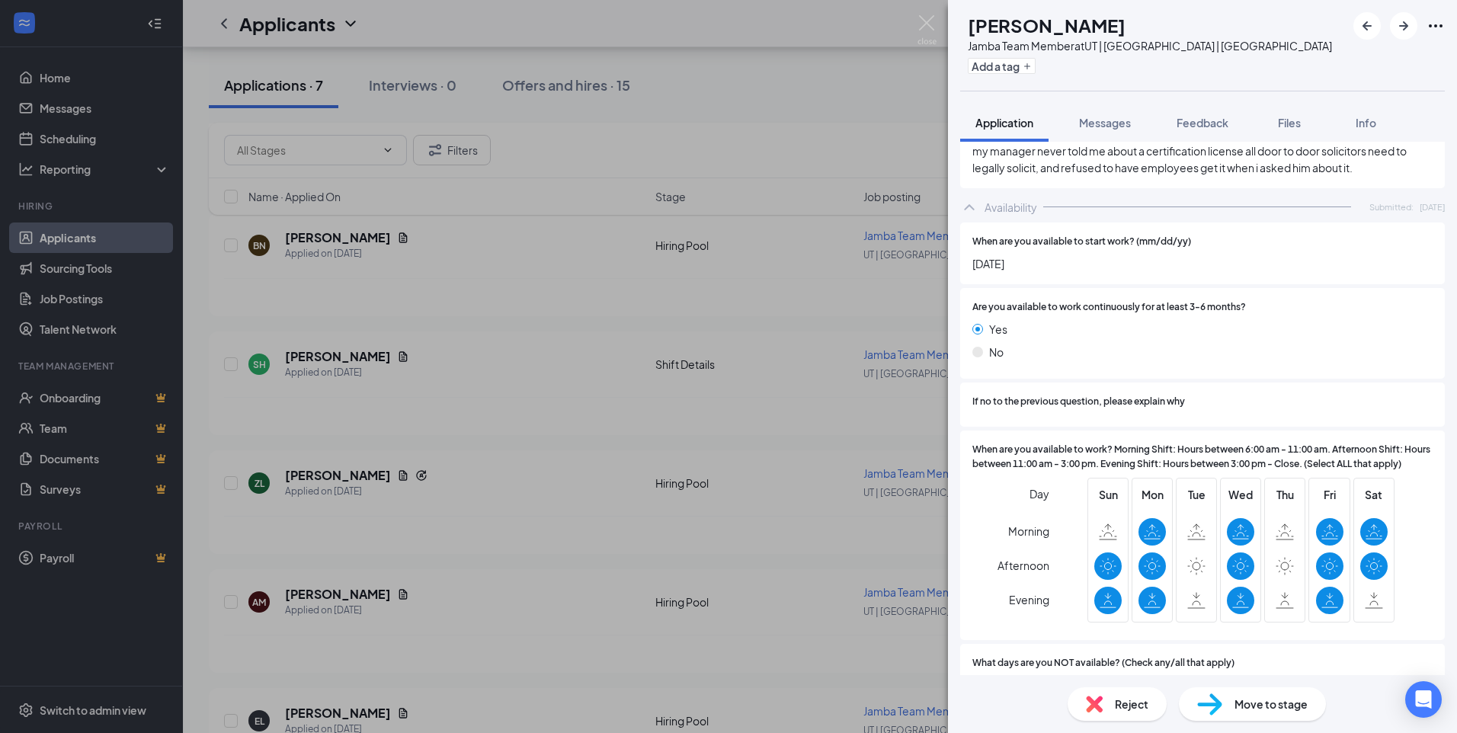
click at [607, 383] on div "ZL [PERSON_NAME] Team Member at [GEOGRAPHIC_DATA] | [GEOGRAPHIC_DATA] | Brickya…" at bounding box center [728, 366] width 1457 height 733
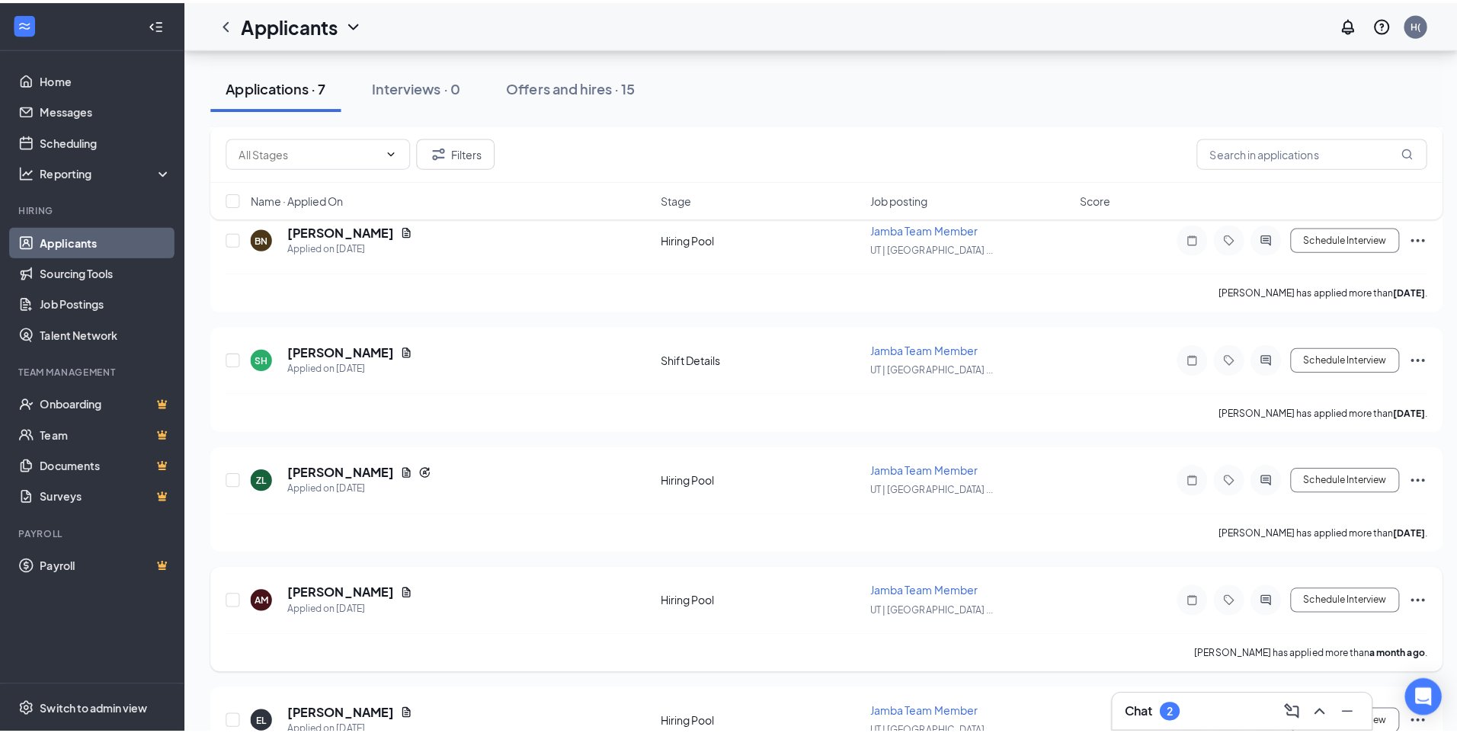
scroll to position [457, 0]
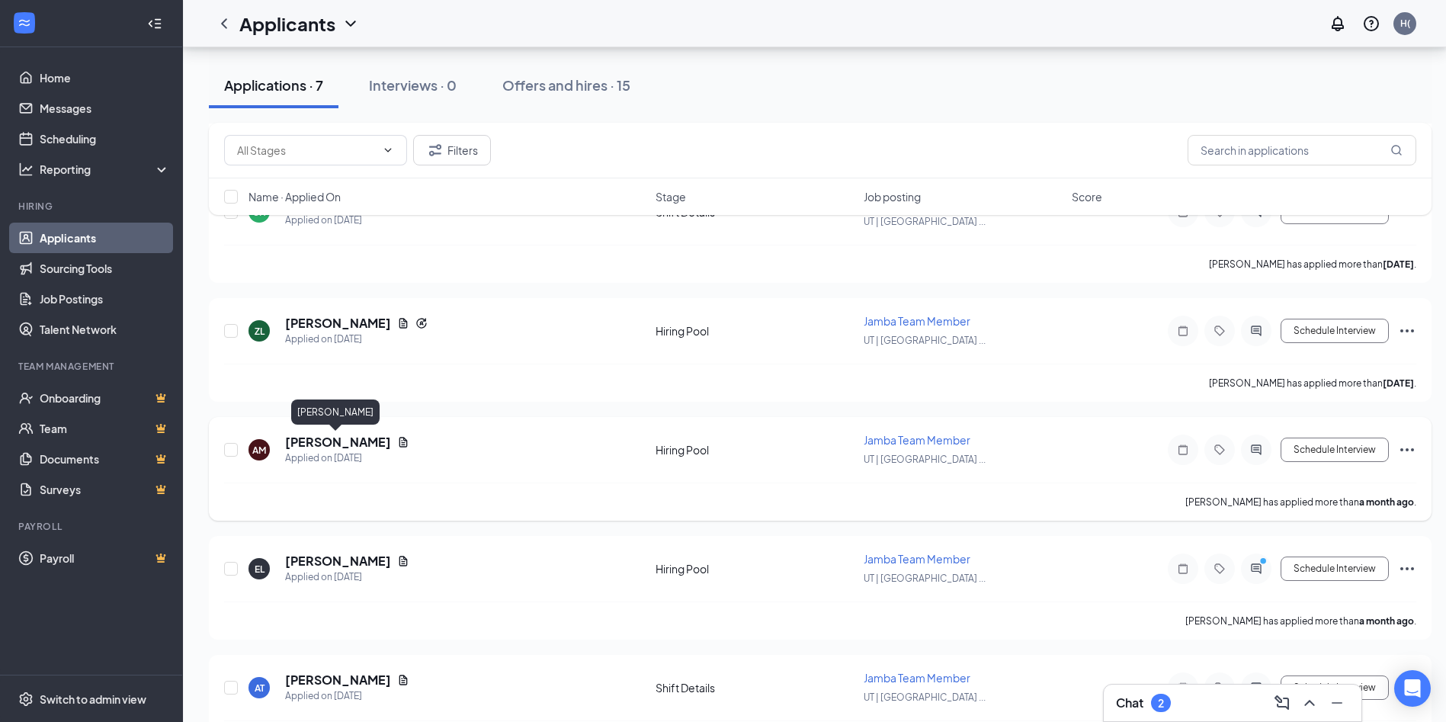
click at [346, 439] on h5 "[PERSON_NAME]" at bounding box center [338, 442] width 106 height 17
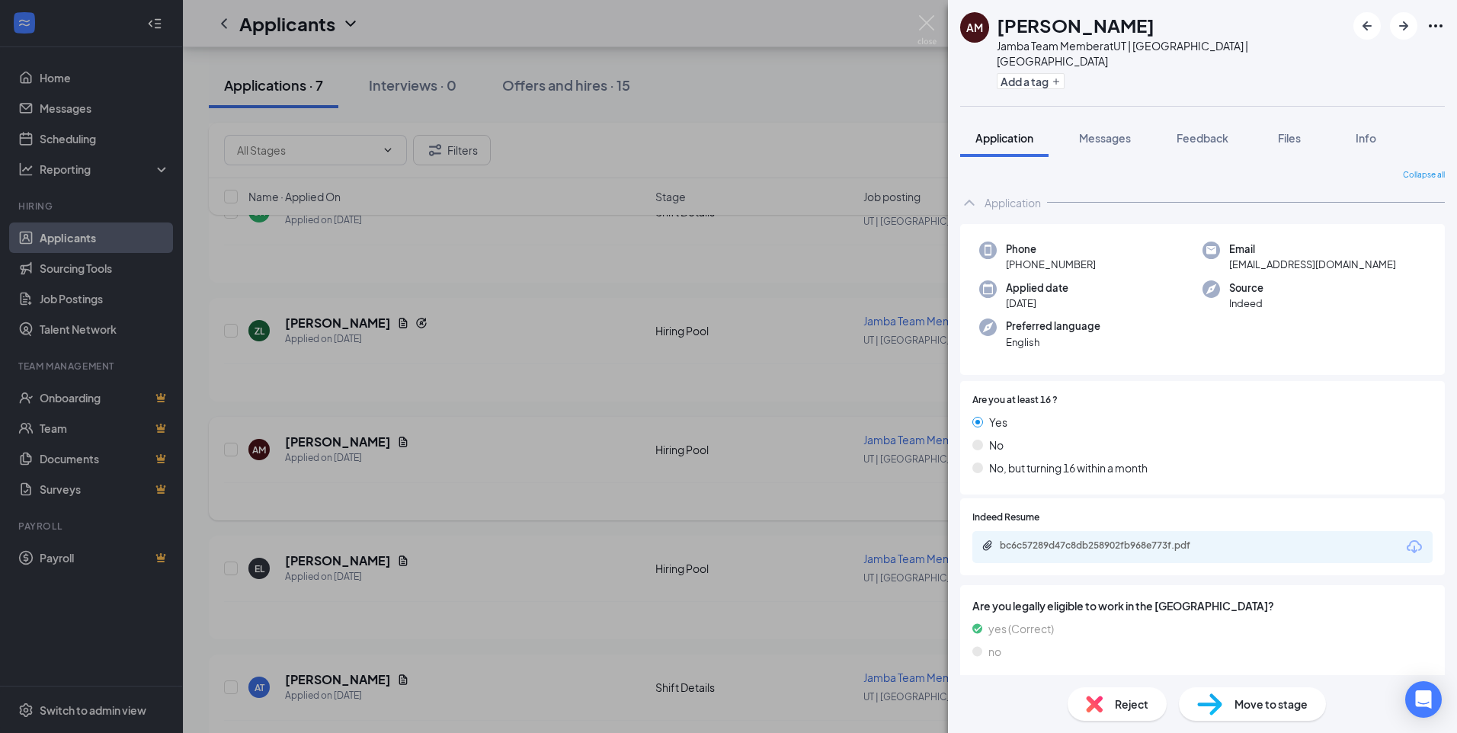
click at [516, 475] on div "AM [PERSON_NAME] Jamba Team Member at [GEOGRAPHIC_DATA] | [GEOGRAPHIC_DATA] | B…" at bounding box center [728, 366] width 1457 height 733
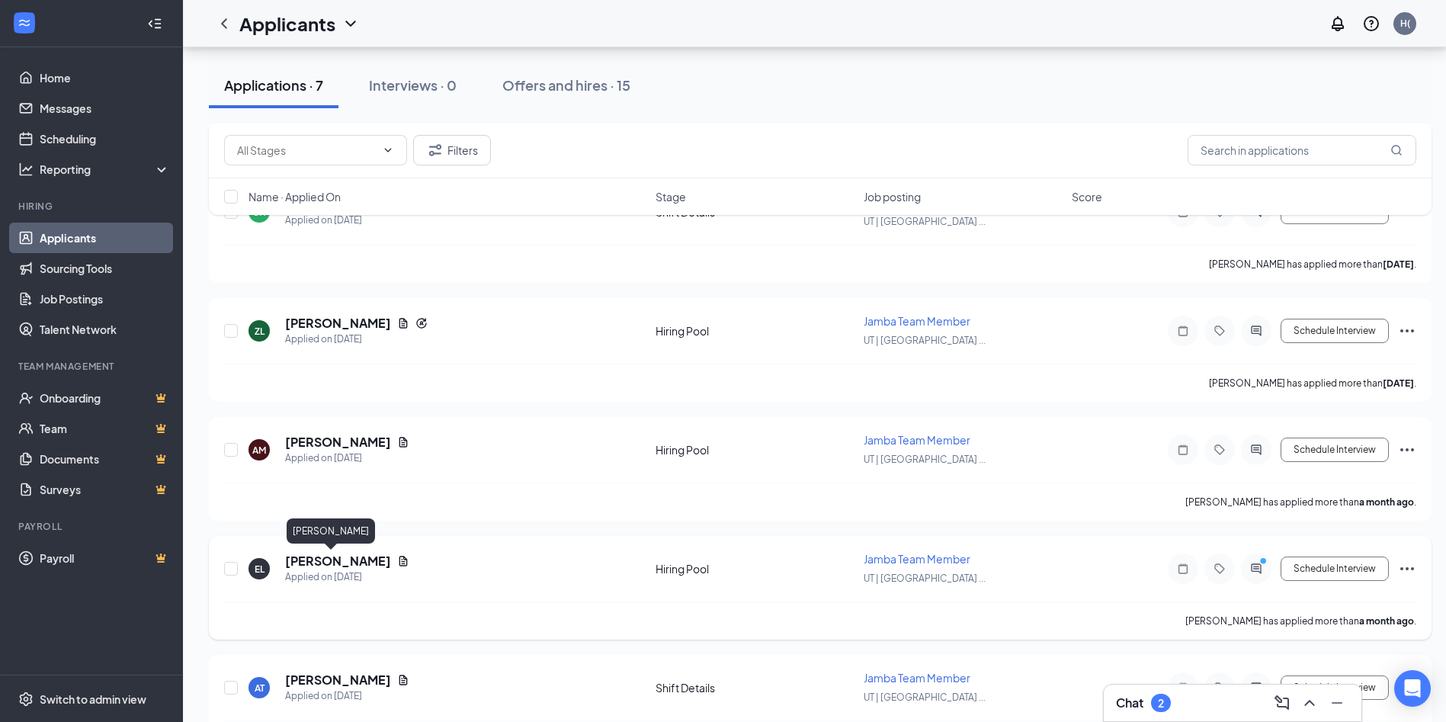
click at [324, 563] on h5 "[PERSON_NAME]" at bounding box center [338, 561] width 106 height 17
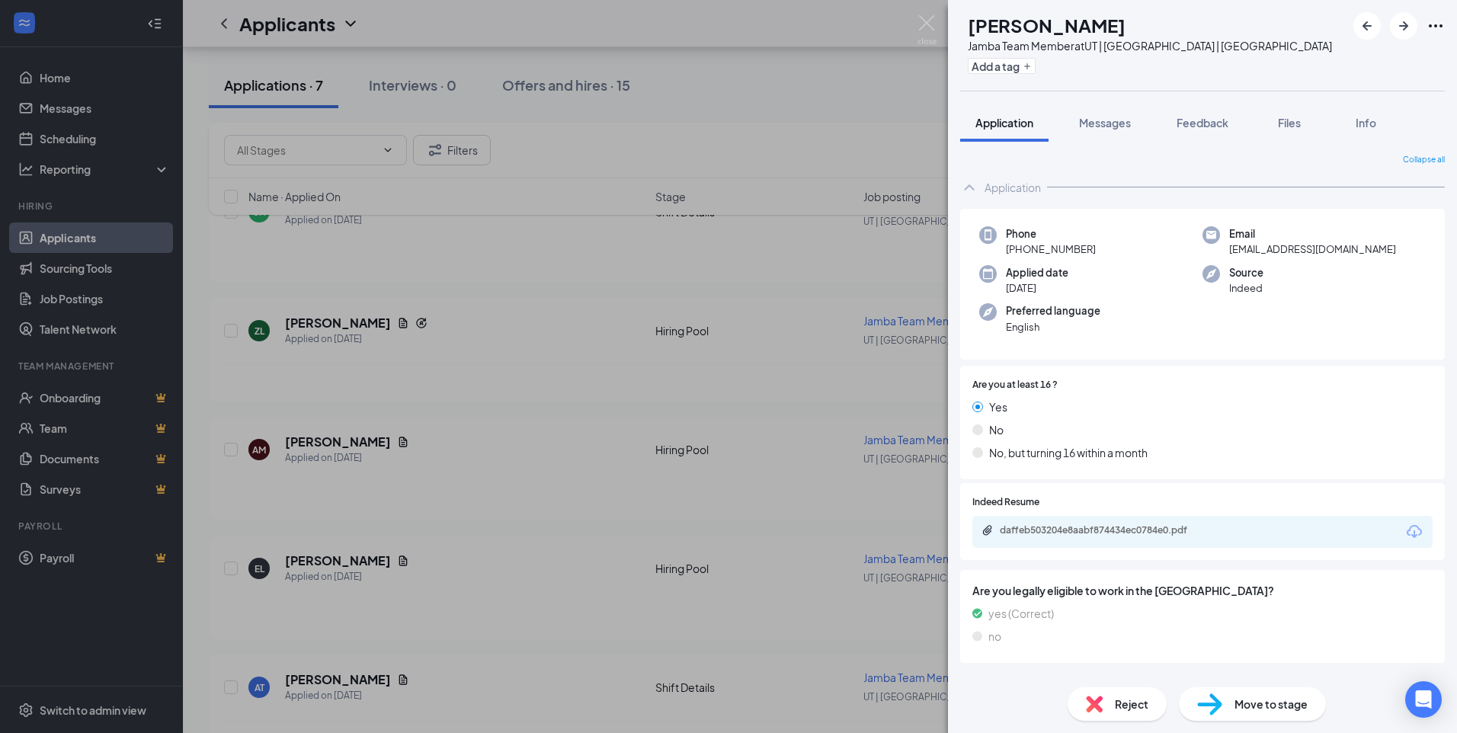
click at [1254, 395] on div "Are you at least 16 ? Yes No No, but turning 16 within a month" at bounding box center [1203, 422] width 460 height 89
click at [1247, 342] on div "Phone [PHONE_NUMBER] Email [EMAIL_ADDRESS][DOMAIN_NAME] Applied date [DATE] Sou…" at bounding box center [1202, 285] width 485 height 152
click at [1148, 530] on div "daffeb503204e8aabf874434ec0784e0.pdf" at bounding box center [1106, 530] width 213 height 12
click at [508, 380] on div "EL [PERSON_NAME] Jamba Team Member at [GEOGRAPHIC_DATA] | [GEOGRAPHIC_DATA] | B…" at bounding box center [728, 366] width 1457 height 733
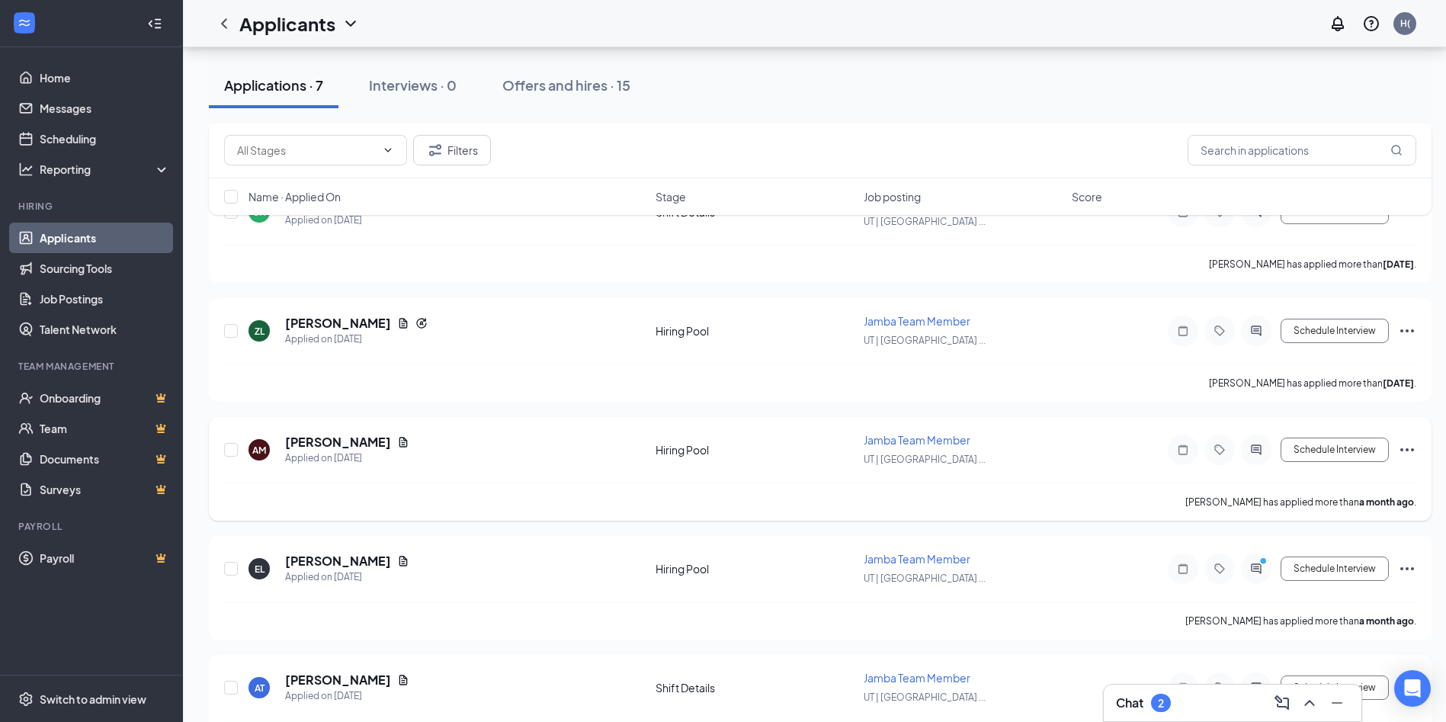
scroll to position [512, 0]
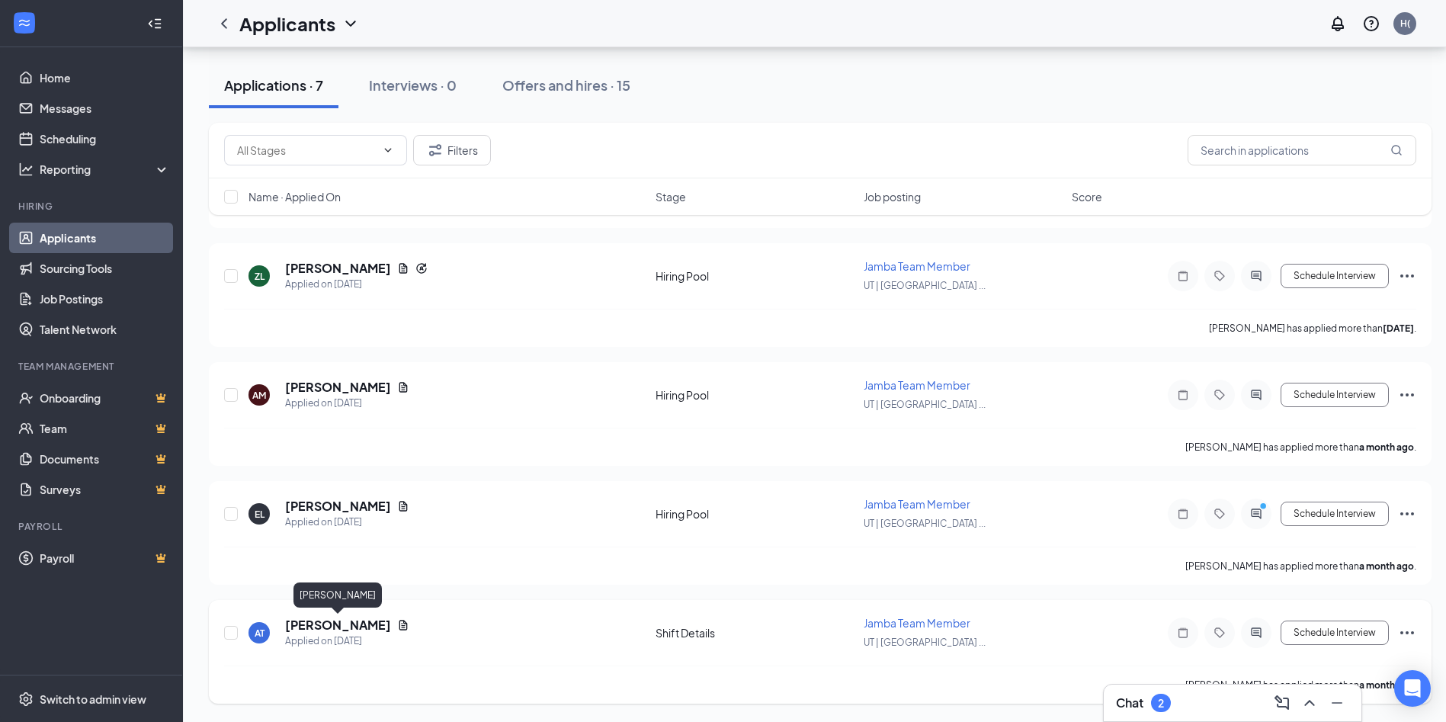
click at [372, 627] on h5 "[PERSON_NAME]" at bounding box center [338, 625] width 106 height 17
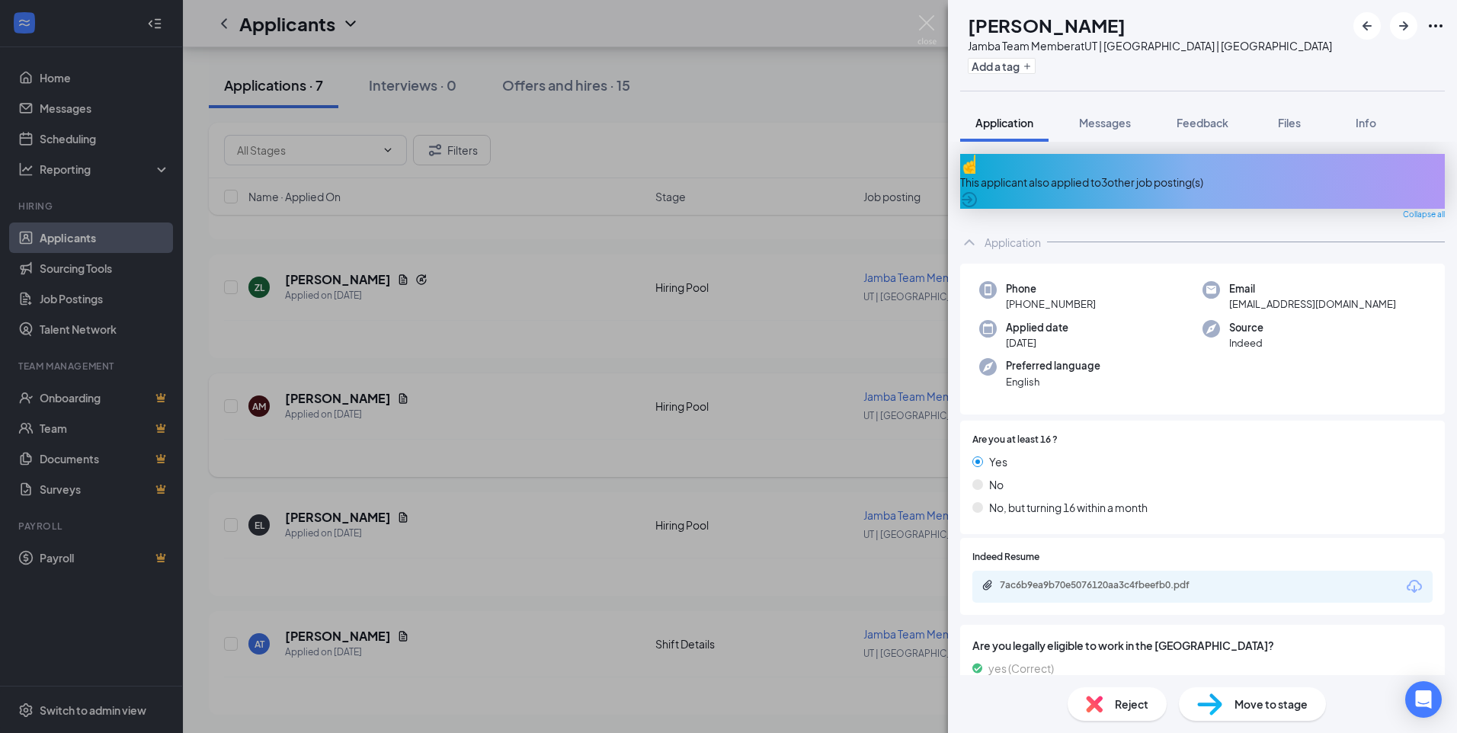
drag, startPoint x: 459, startPoint y: 457, endPoint x: 505, endPoint y: 468, distance: 47.1
click at [459, 458] on div "AT [PERSON_NAME] Jamba Team Member at [GEOGRAPHIC_DATA] | [GEOGRAPHIC_DATA] | B…" at bounding box center [728, 366] width 1457 height 733
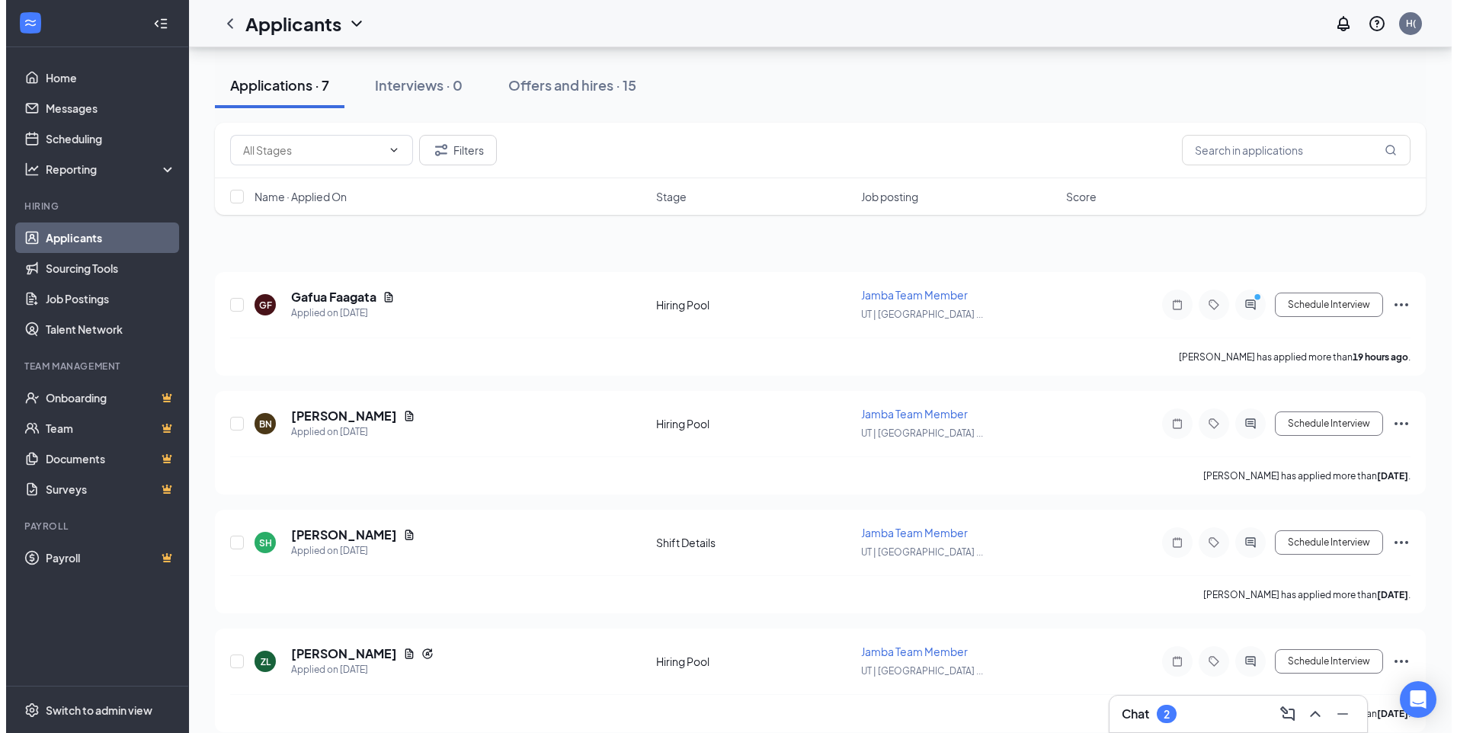
scroll to position [501, 0]
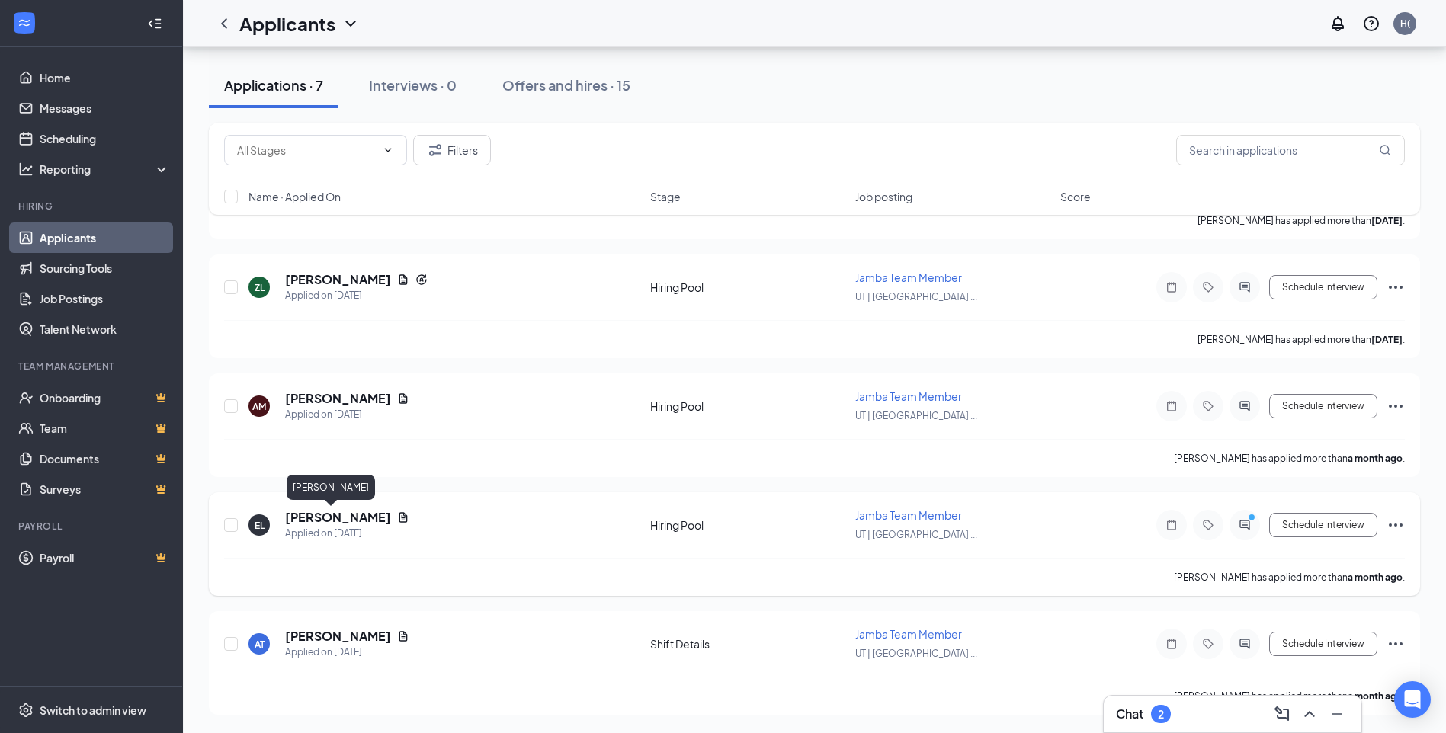
click at [312, 520] on h5 "[PERSON_NAME]" at bounding box center [338, 517] width 106 height 17
